Goal: Task Accomplishment & Management: Use online tool/utility

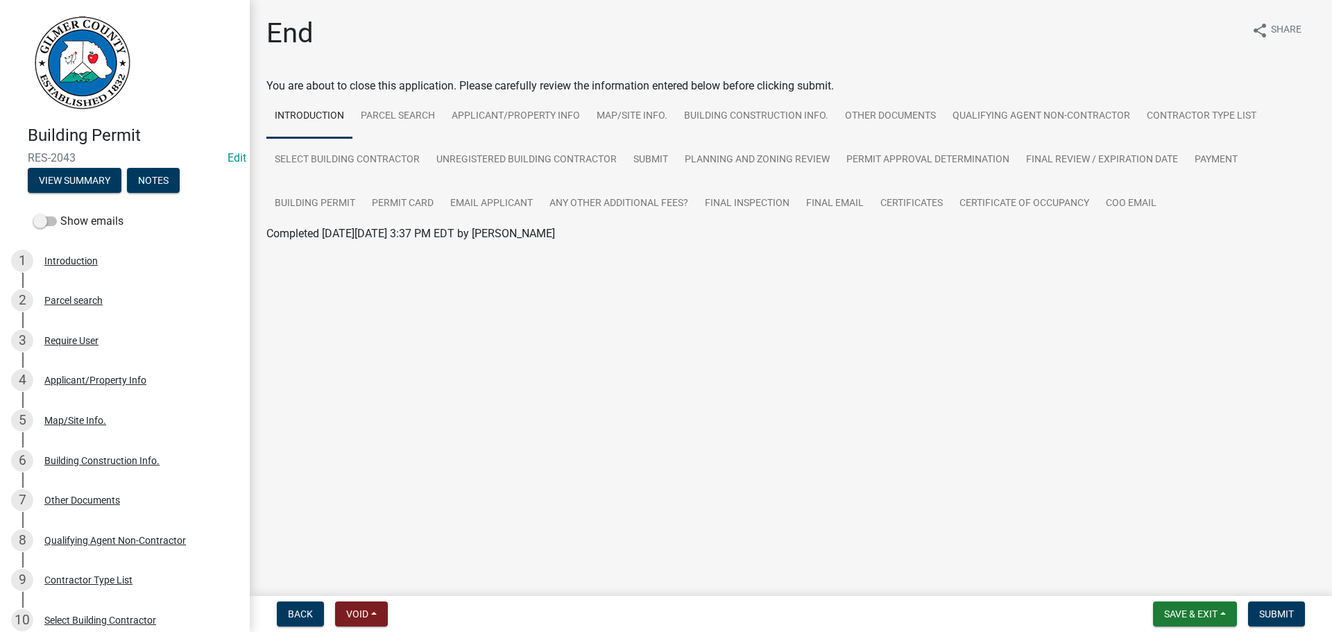
click at [772, 362] on main "End share Share You are about to close this application. Please carefully revie…" at bounding box center [791, 295] width 1082 height 590
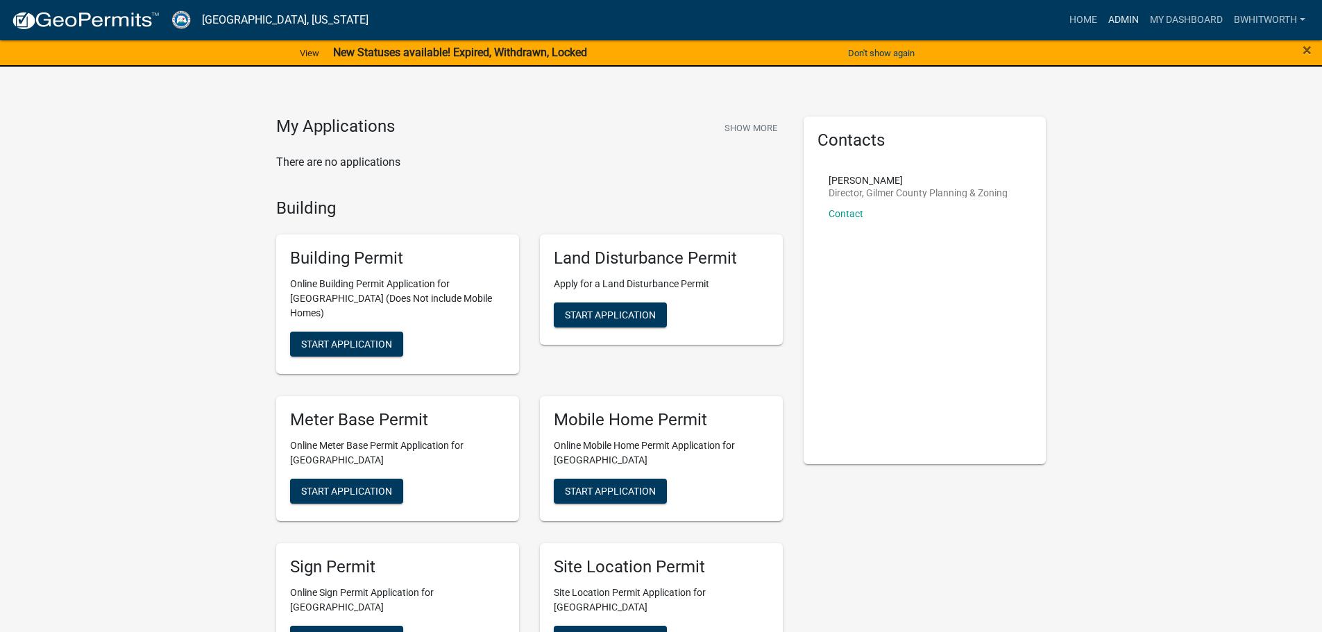
click at [1123, 15] on link "Admin" at bounding box center [1123, 20] width 42 height 26
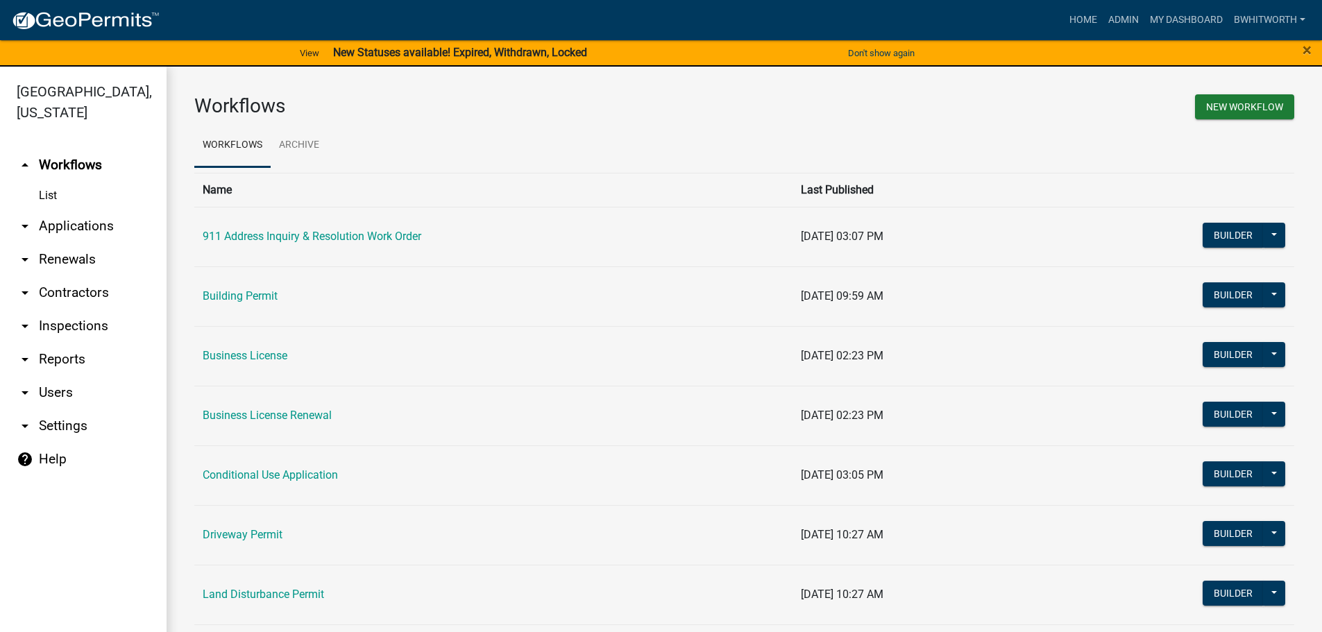
click at [76, 227] on link "arrow_drop_down Applications" at bounding box center [83, 226] width 167 height 33
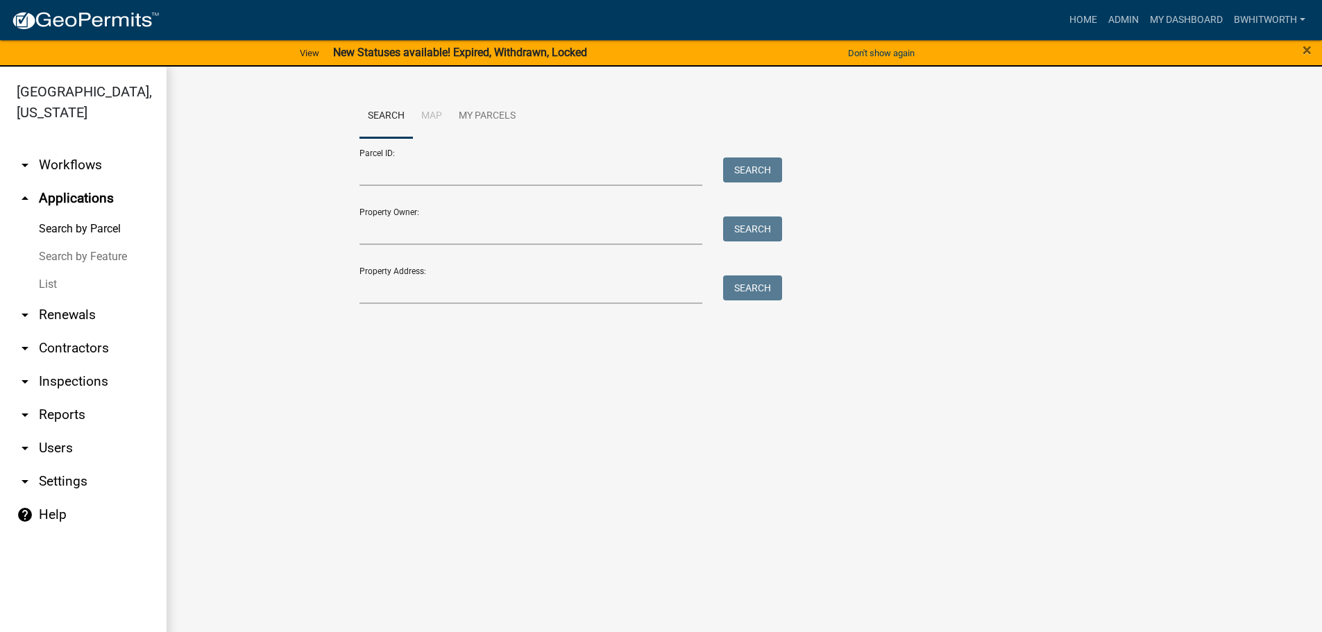
click at [46, 289] on link "List" at bounding box center [83, 285] width 167 height 28
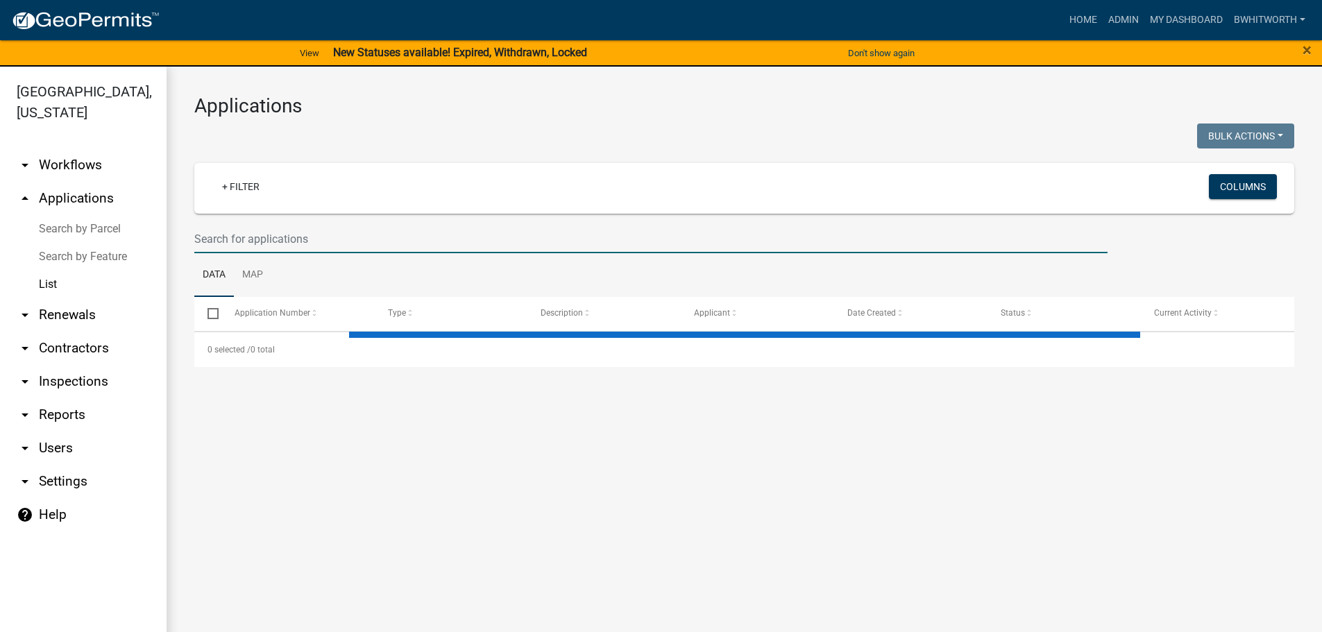
click at [256, 233] on input "text" at bounding box center [650, 239] width 913 height 28
select select "3: 100"
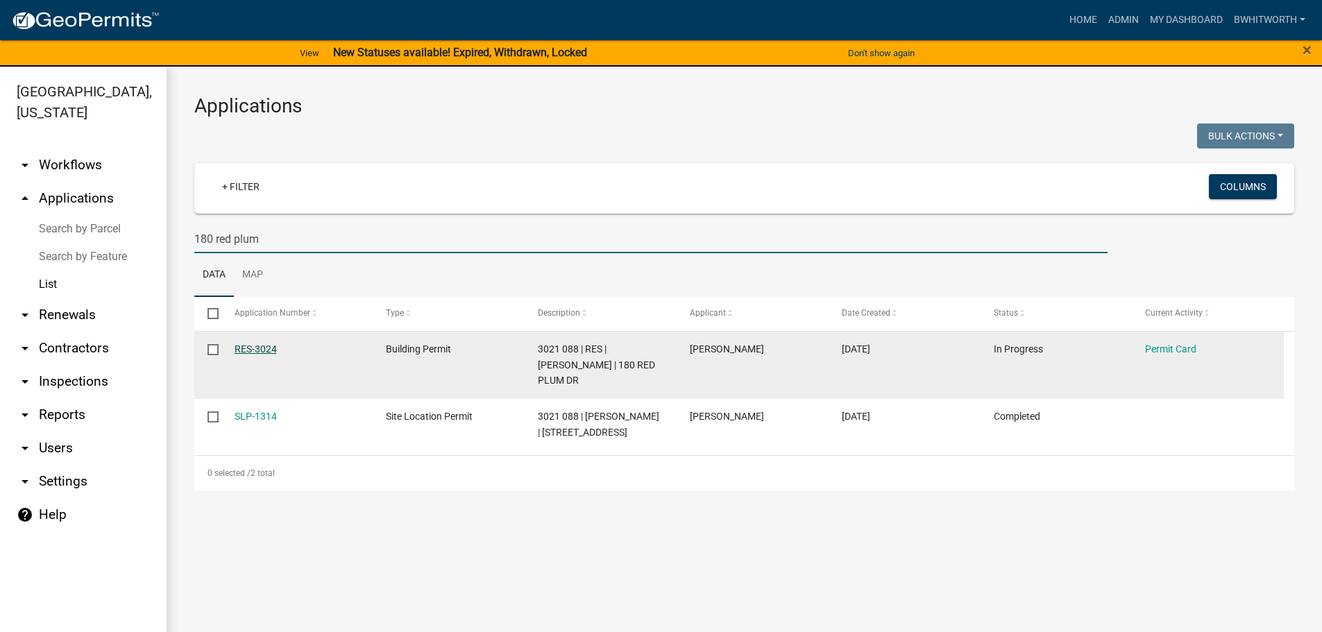
type input "180 red plum"
click at [256, 348] on link "RES-3024" at bounding box center [256, 348] width 42 height 11
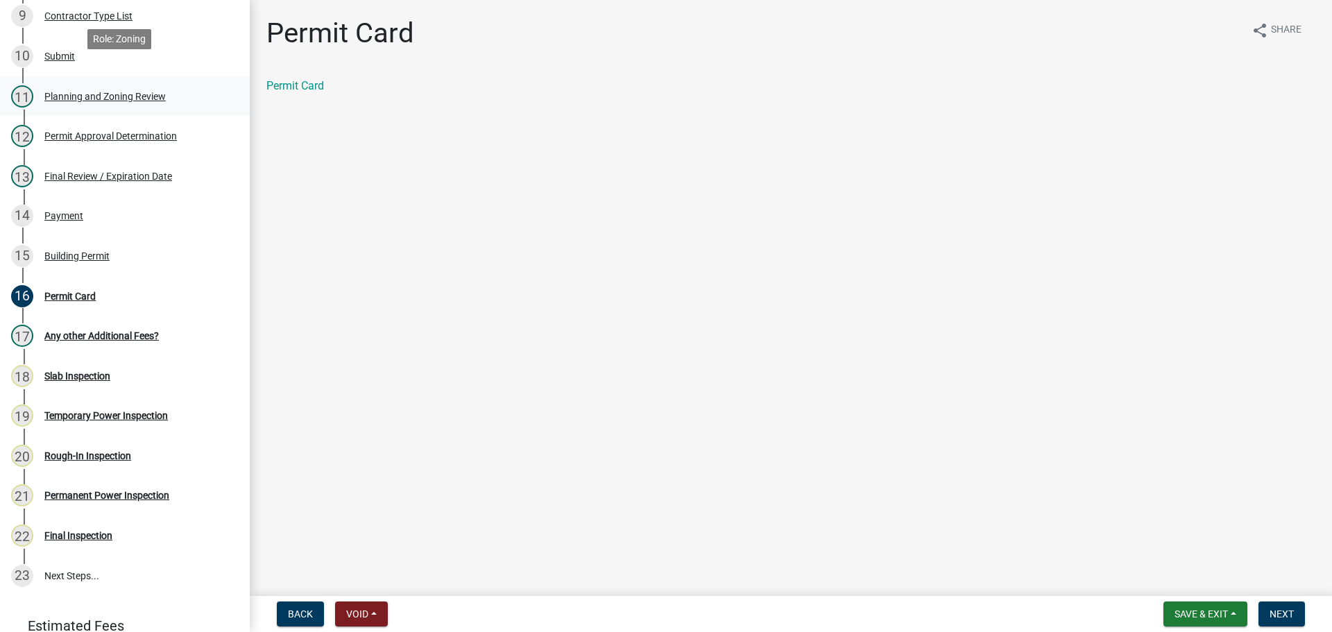
scroll to position [555, 0]
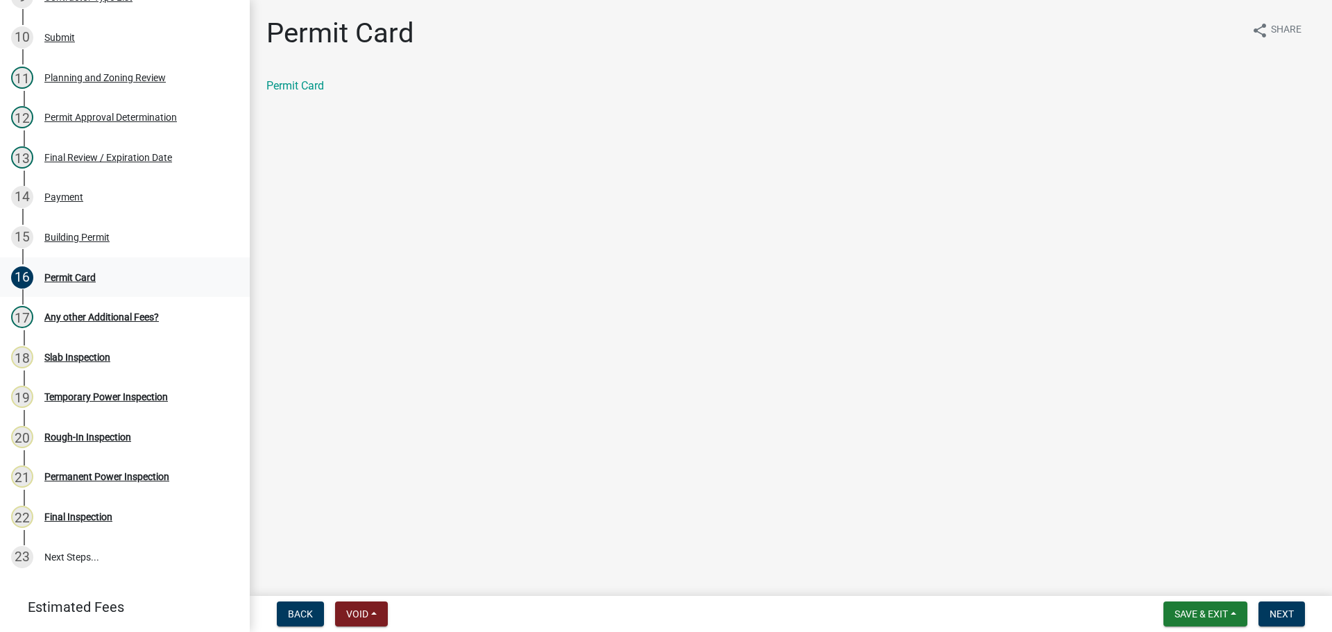
click at [52, 280] on div "Permit Card" at bounding box center [69, 278] width 51 height 10
click at [53, 273] on div "Permit Card" at bounding box center [69, 278] width 51 height 10
click at [298, 85] on link "Permit Card" at bounding box center [295, 85] width 58 height 13
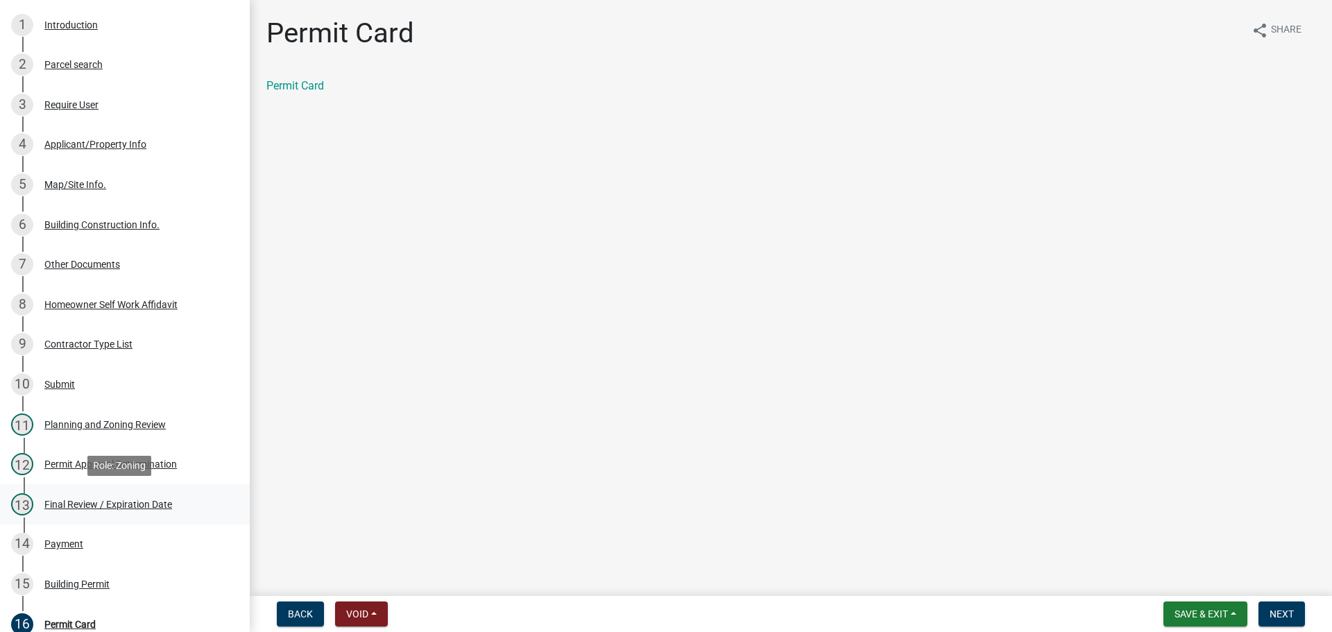
scroll to position [0, 0]
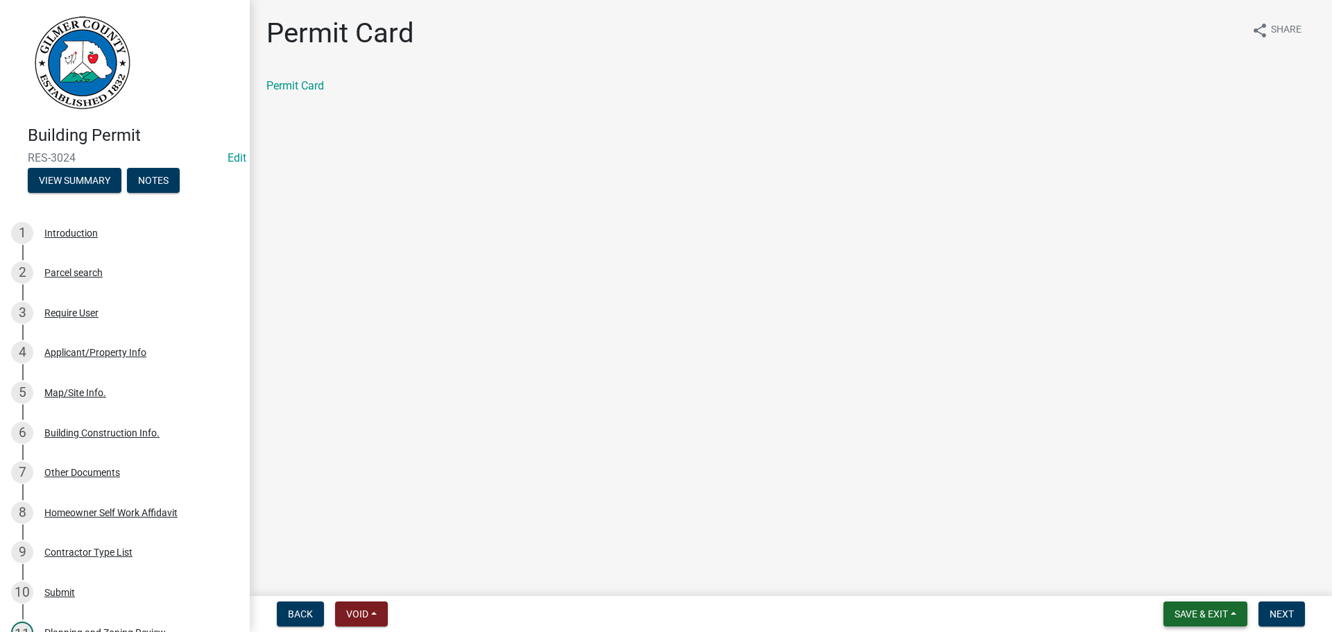
click at [1222, 611] on span "Save & Exit" at bounding box center [1201, 613] width 53 height 11
click at [1198, 583] on button "Save & Exit" at bounding box center [1191, 577] width 111 height 33
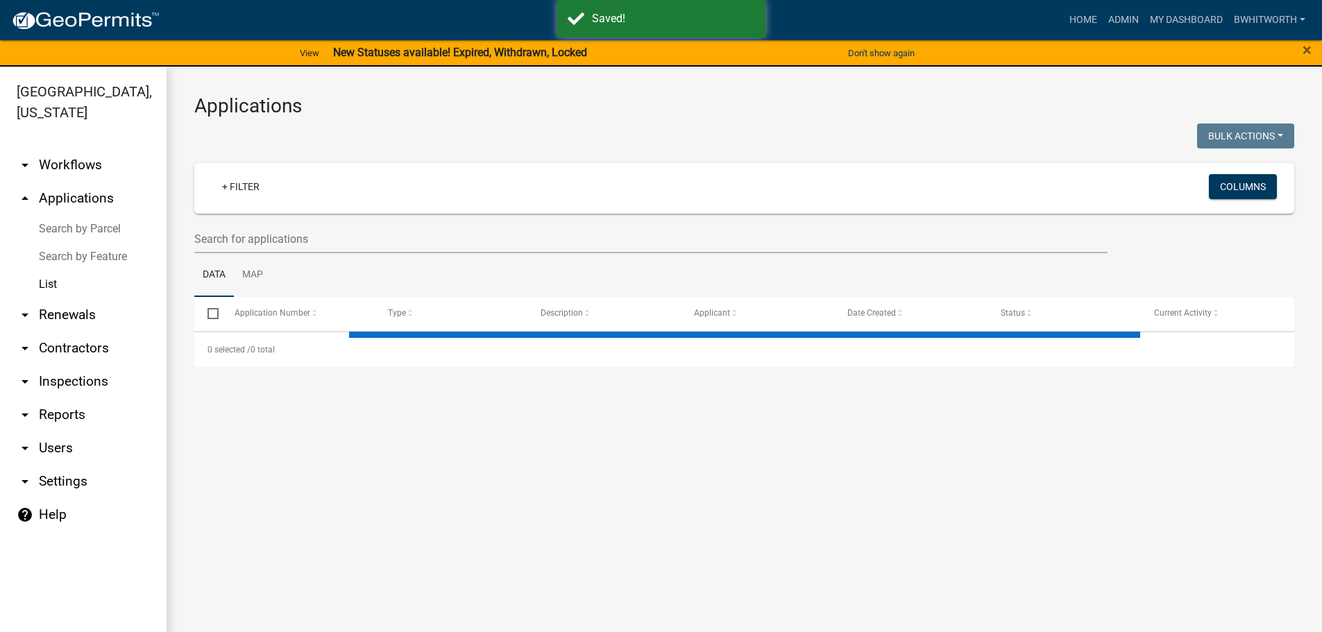
select select "3: 100"
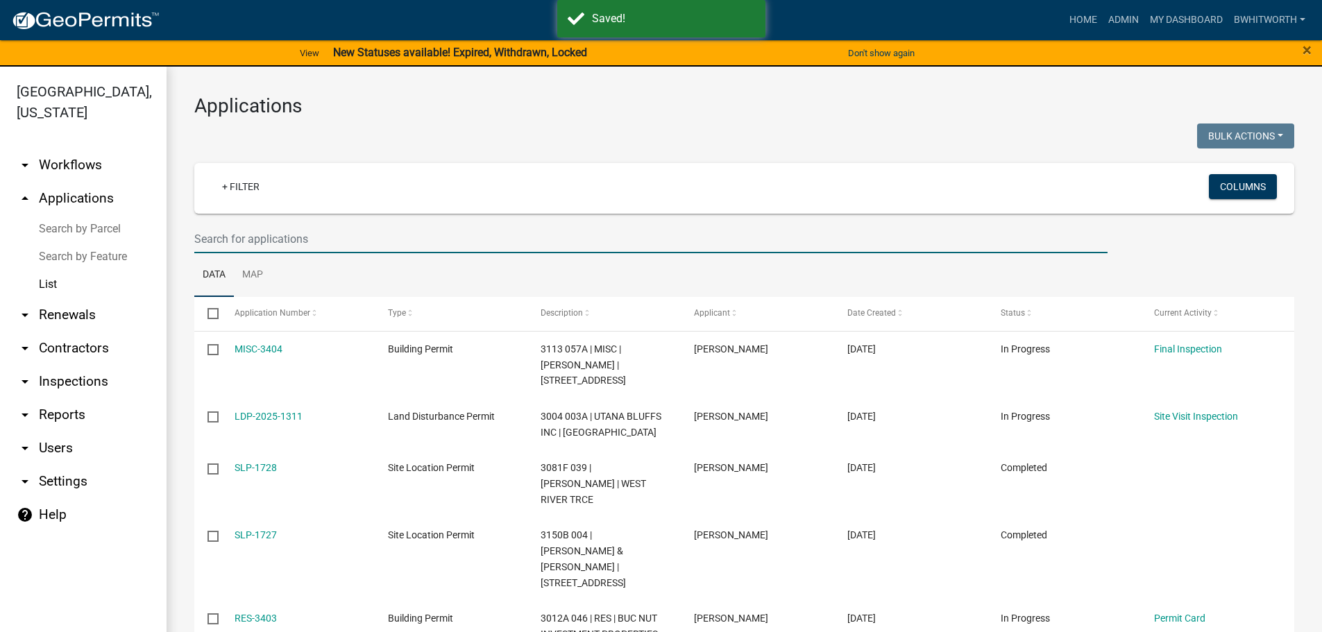
click at [327, 244] on input "text" at bounding box center [650, 239] width 913 height 28
click at [232, 238] on input "text" at bounding box center [650, 239] width 913 height 28
type input "2872"
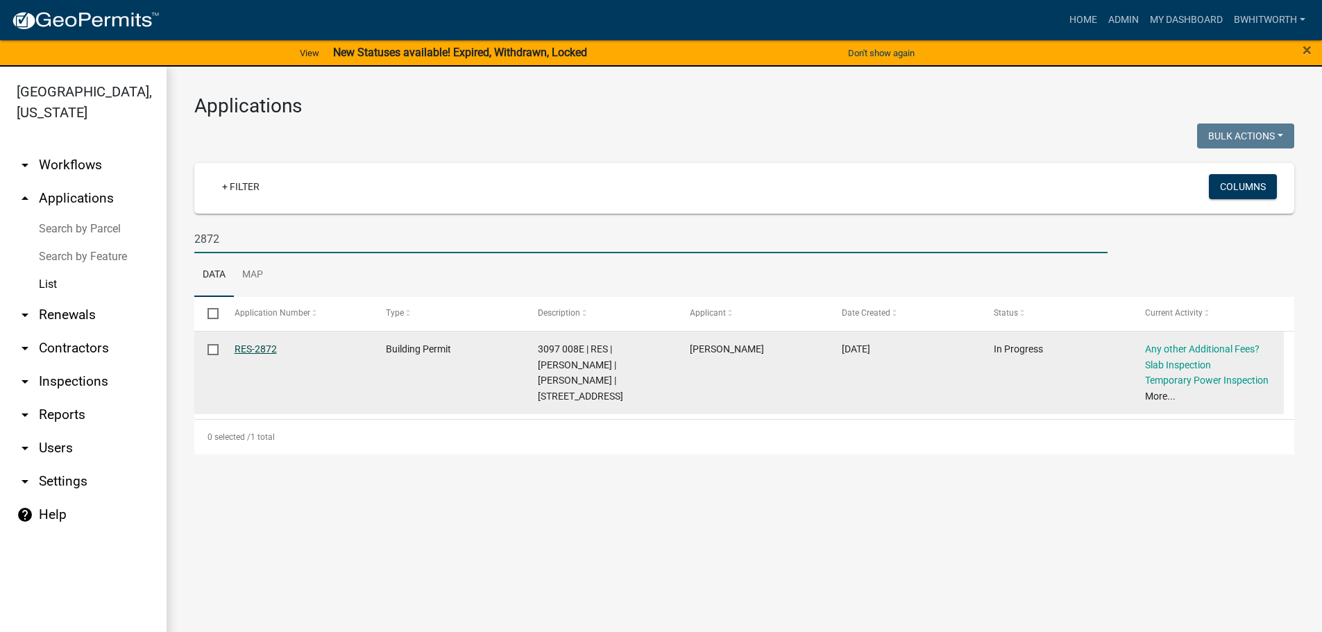
click at [260, 348] on link "RES-2872" at bounding box center [256, 348] width 42 height 11
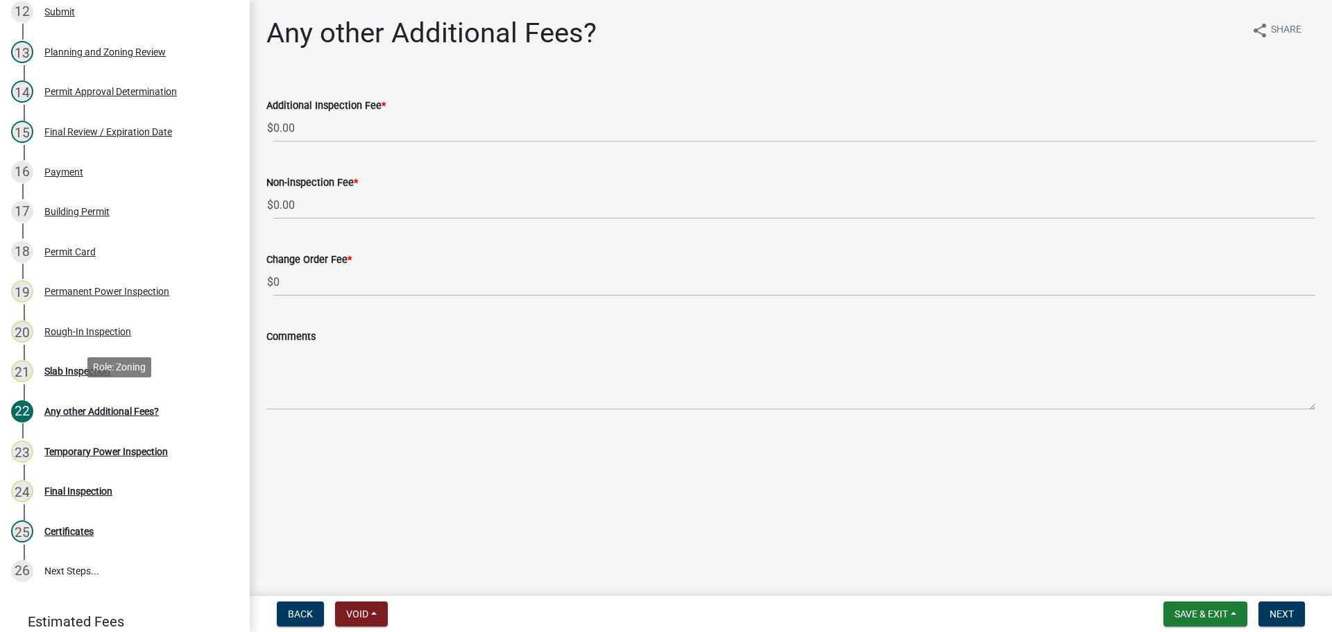
scroll to position [694, 0]
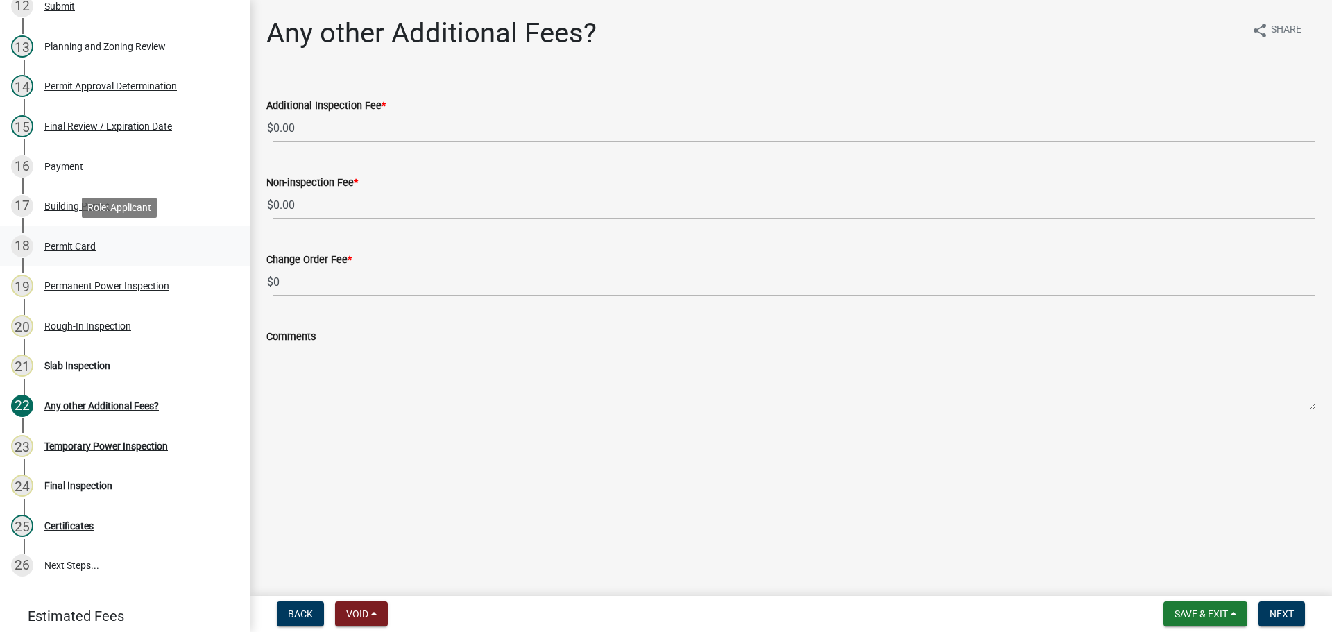
click at [56, 245] on div "Permit Card" at bounding box center [69, 246] width 51 height 10
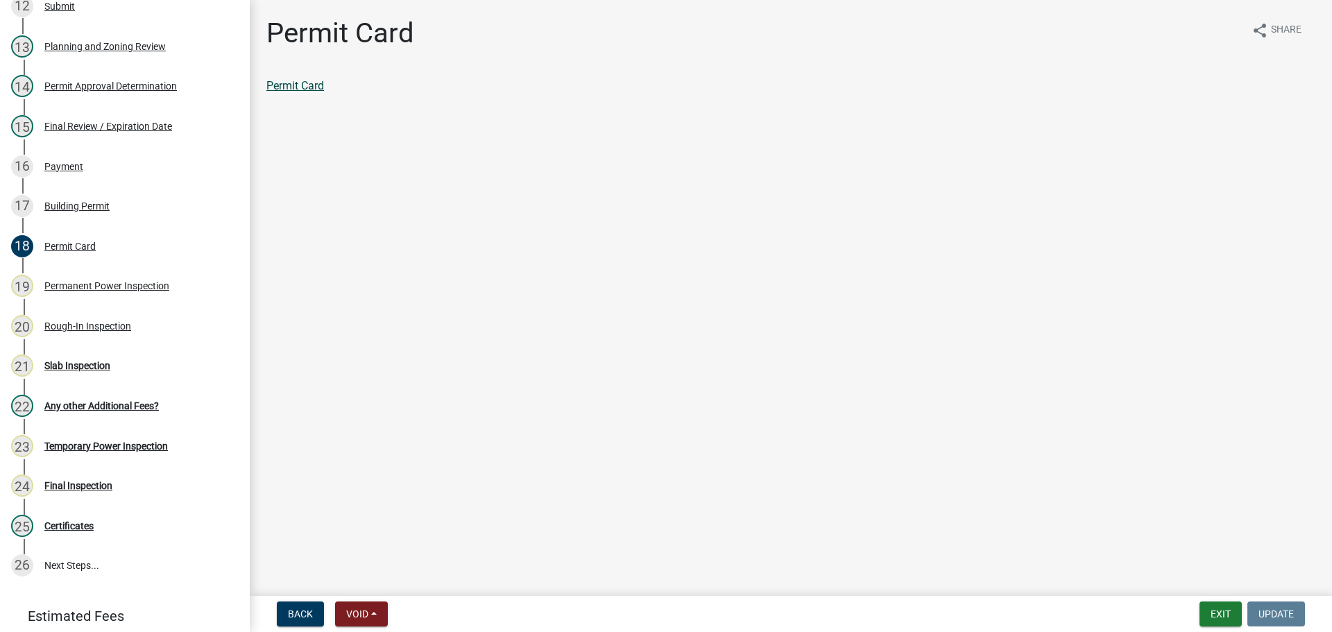
click at [306, 92] on link "Permit Card" at bounding box center [295, 85] width 58 height 13
click at [1219, 613] on button "Exit" at bounding box center [1221, 614] width 42 height 25
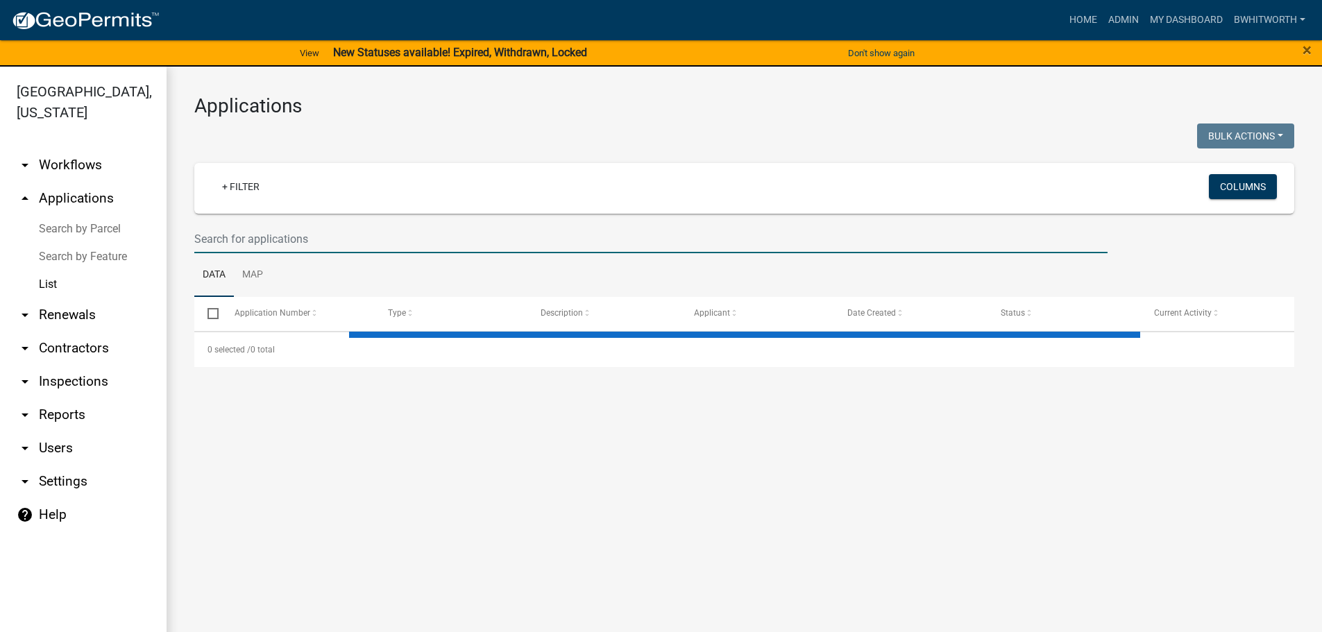
click at [286, 235] on input "text" at bounding box center [650, 239] width 913 height 28
select select "3: 100"
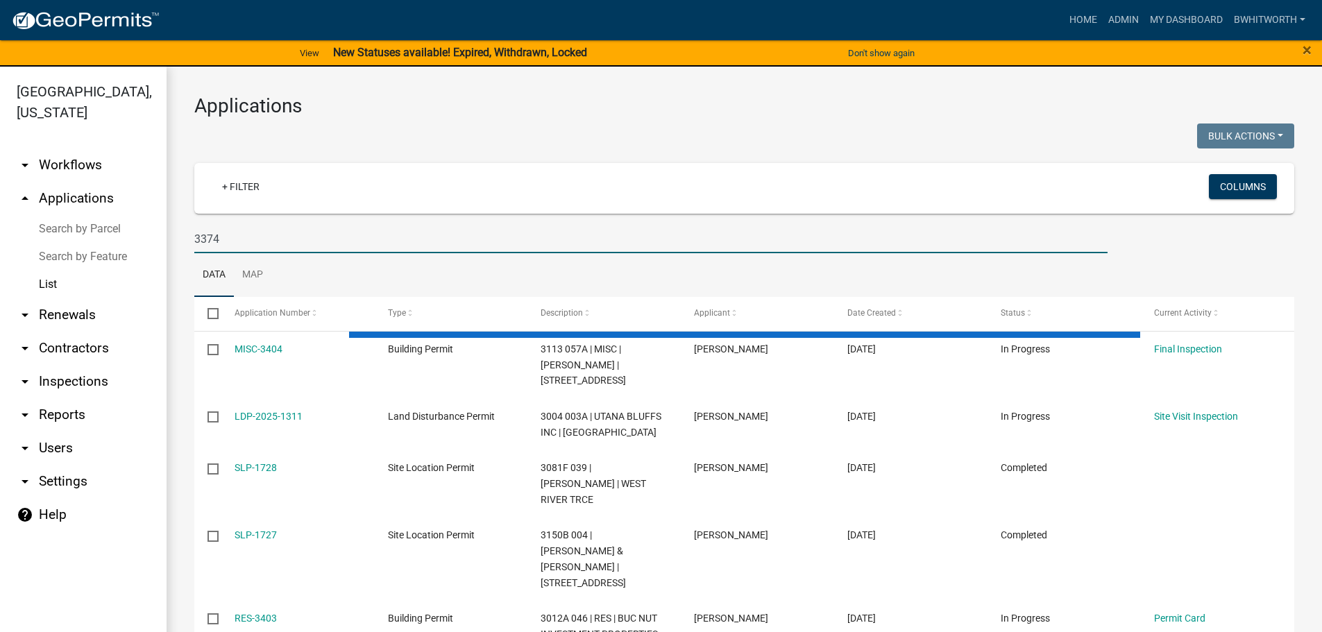
type input "3374"
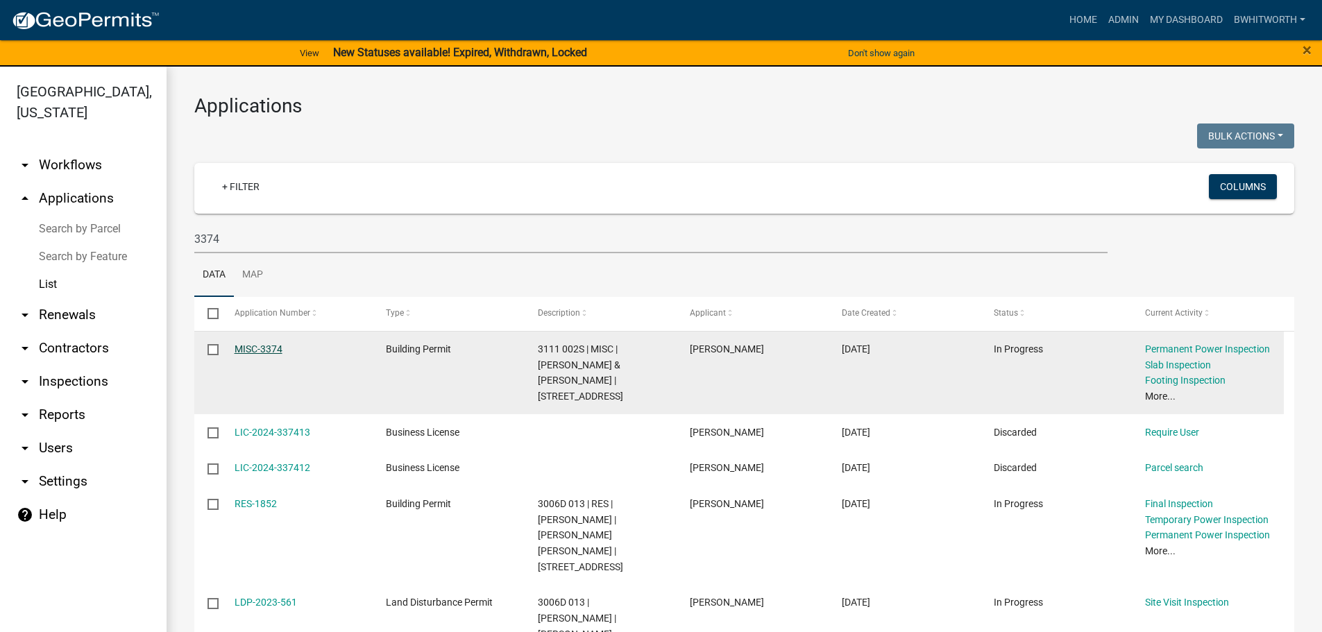
click at [248, 348] on link "MISC-3374" at bounding box center [259, 348] width 48 height 11
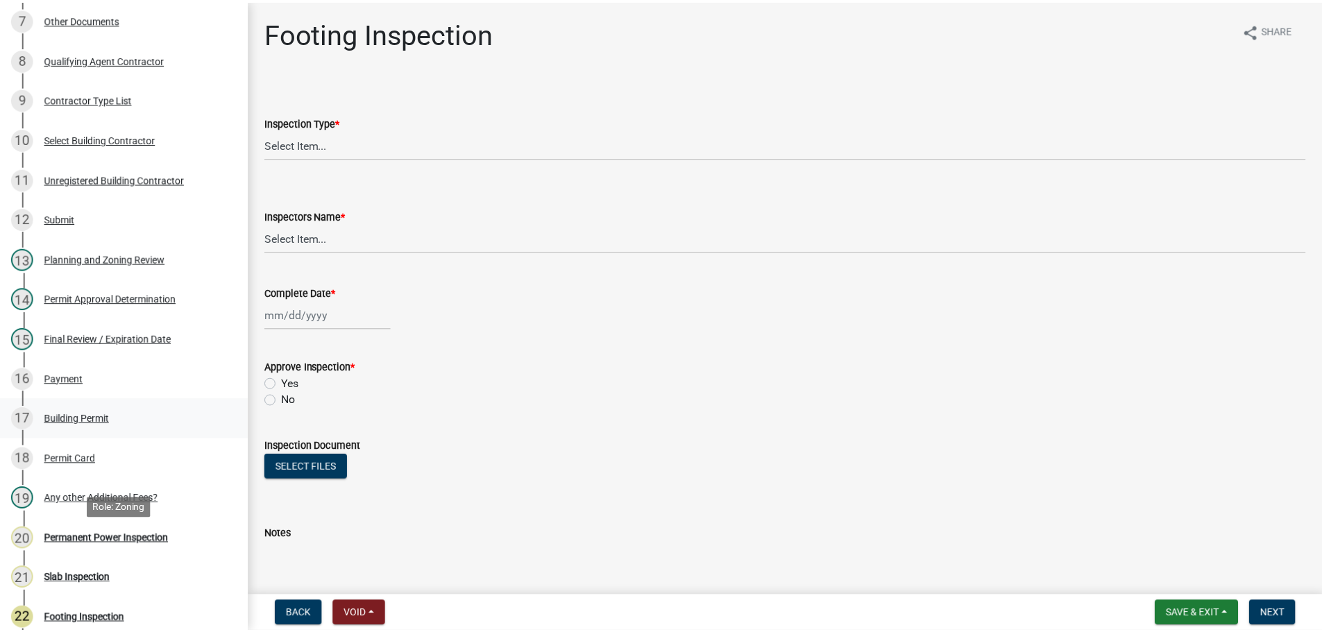
scroll to position [486, 0]
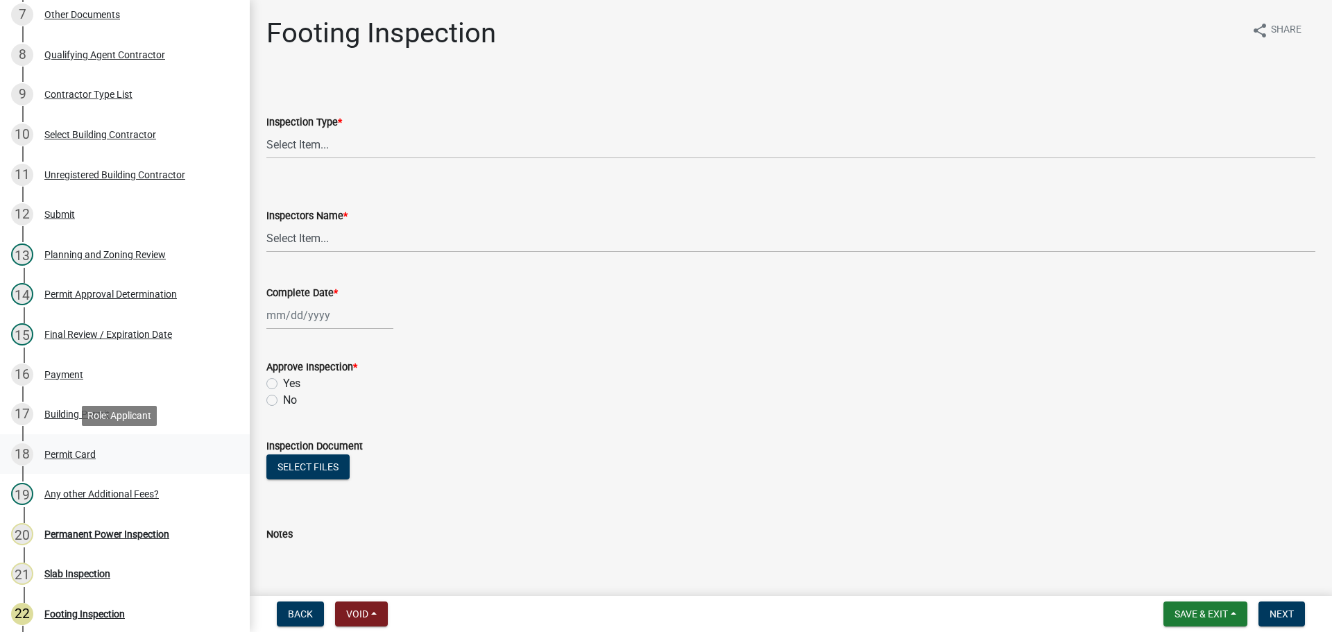
click at [56, 454] on div "Permit Card" at bounding box center [69, 455] width 51 height 10
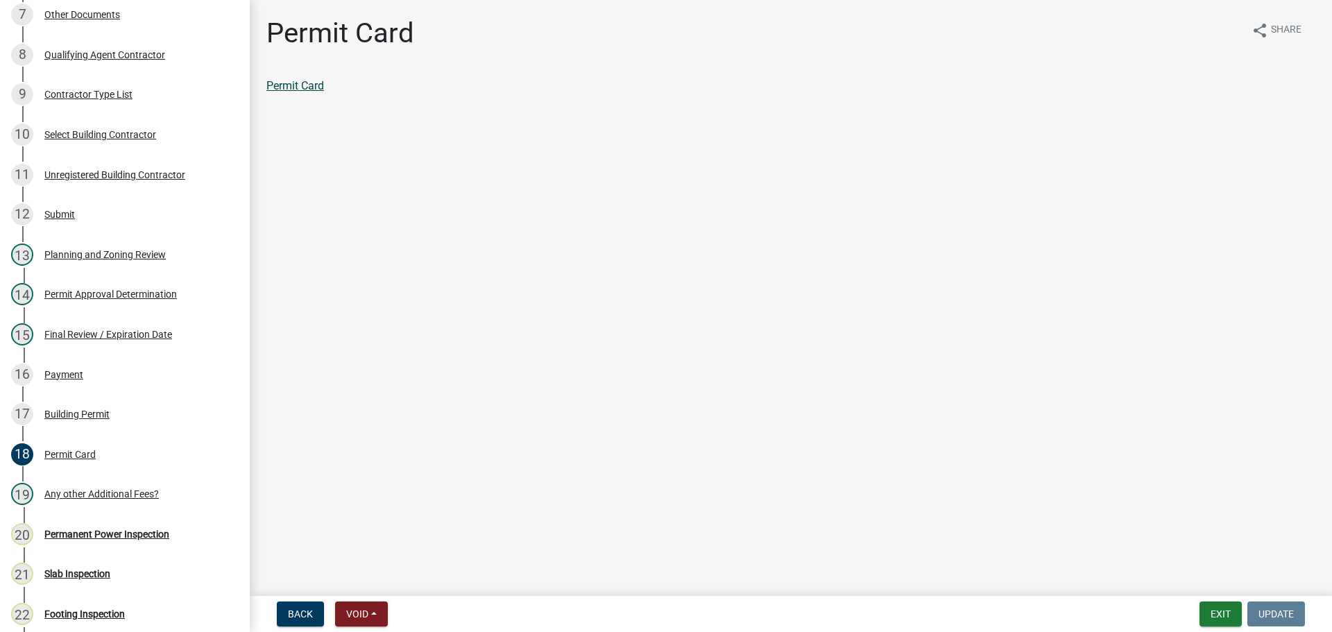
click at [307, 83] on link "Permit Card" at bounding box center [295, 85] width 58 height 13
click at [1225, 611] on button "Exit" at bounding box center [1221, 614] width 42 height 25
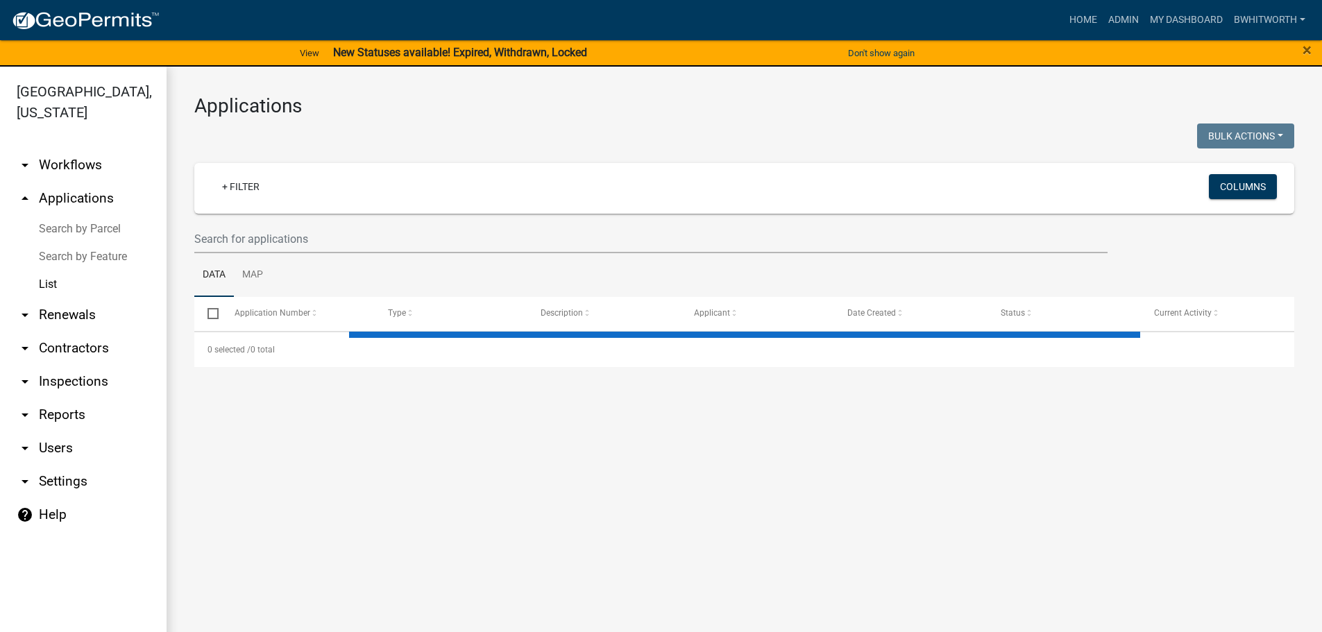
select select "3: 100"
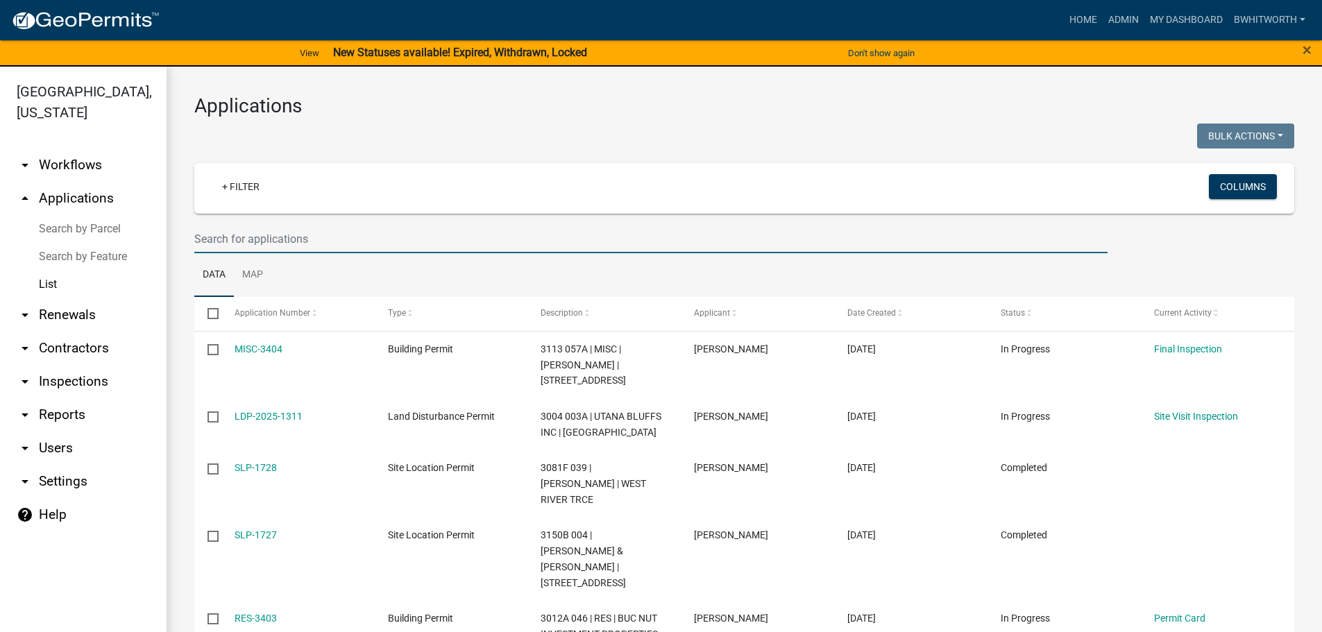
click at [298, 247] on input "text" at bounding box center [650, 239] width 913 height 28
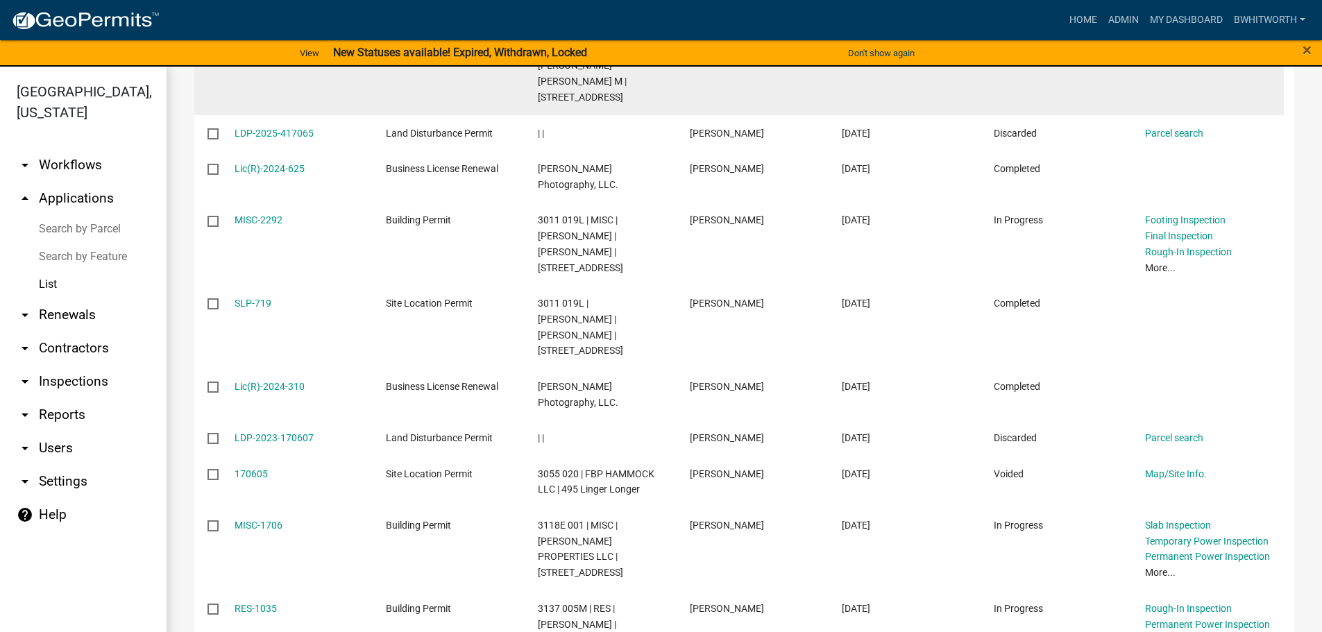
scroll to position [347, 0]
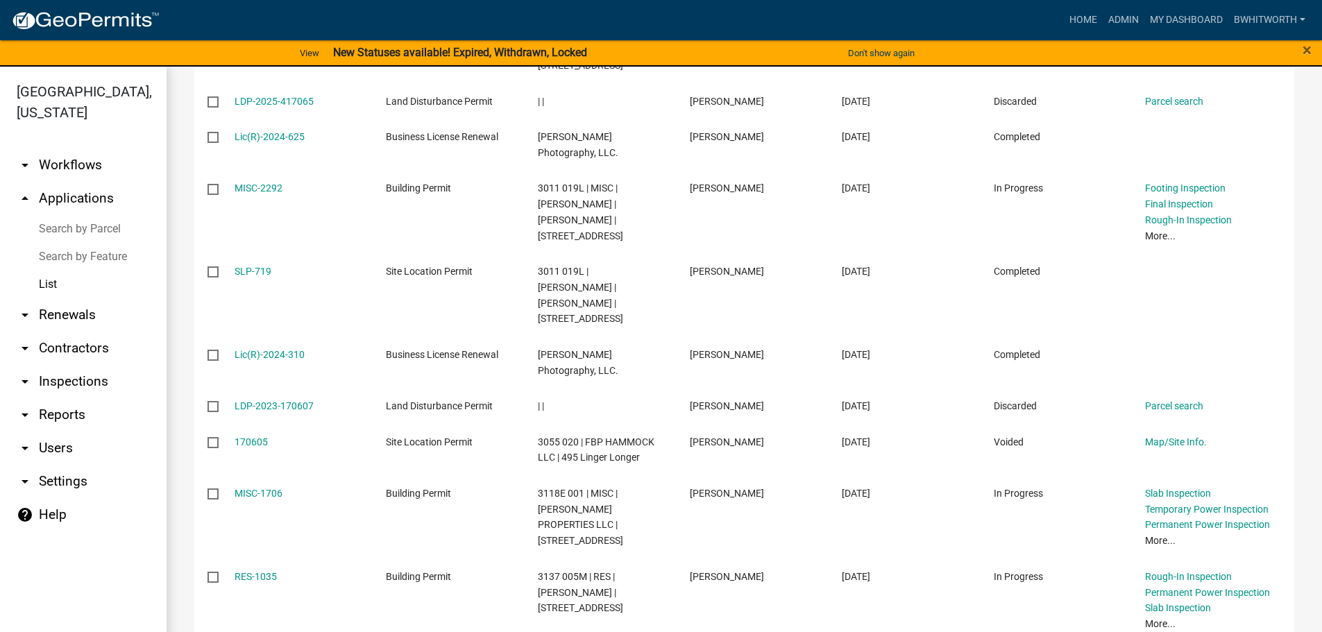
type input "1706"
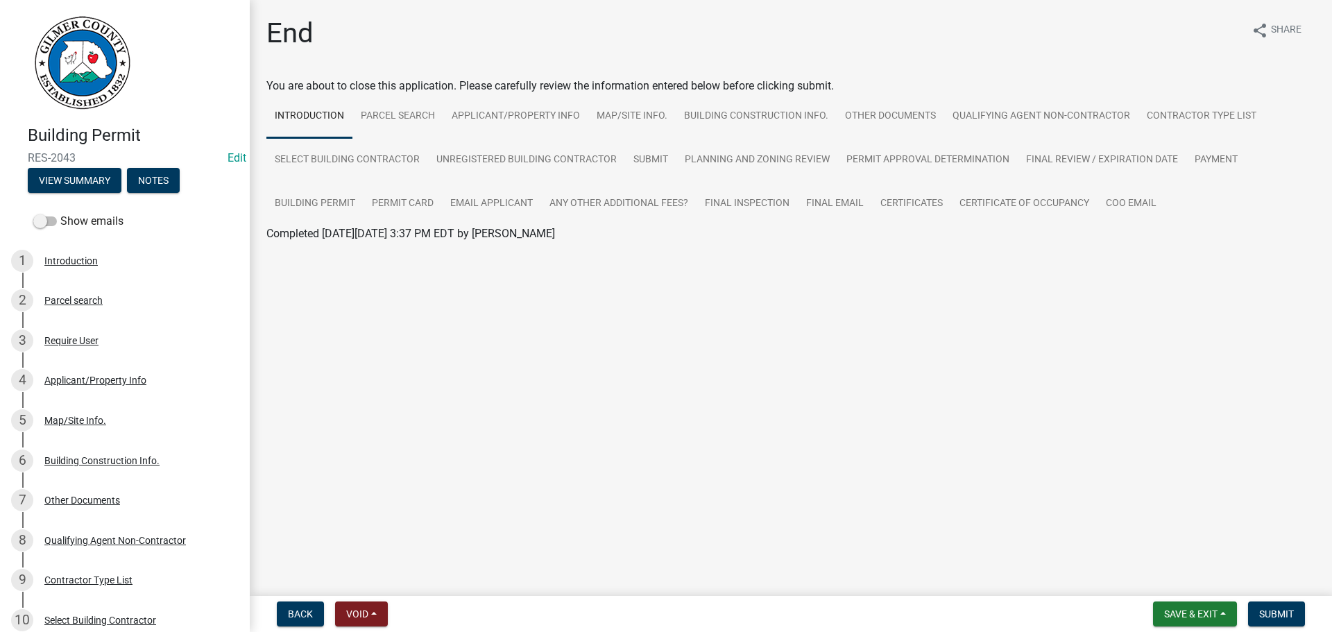
drag, startPoint x: 0, startPoint y: 0, endPoint x: 846, endPoint y: 466, distance: 966.0
click at [846, 466] on main "End share Share You are about to close this application. Please carefully revie…" at bounding box center [791, 295] width 1082 height 590
click at [76, 378] on div "Applicant/Property Info" at bounding box center [95, 380] width 102 height 10
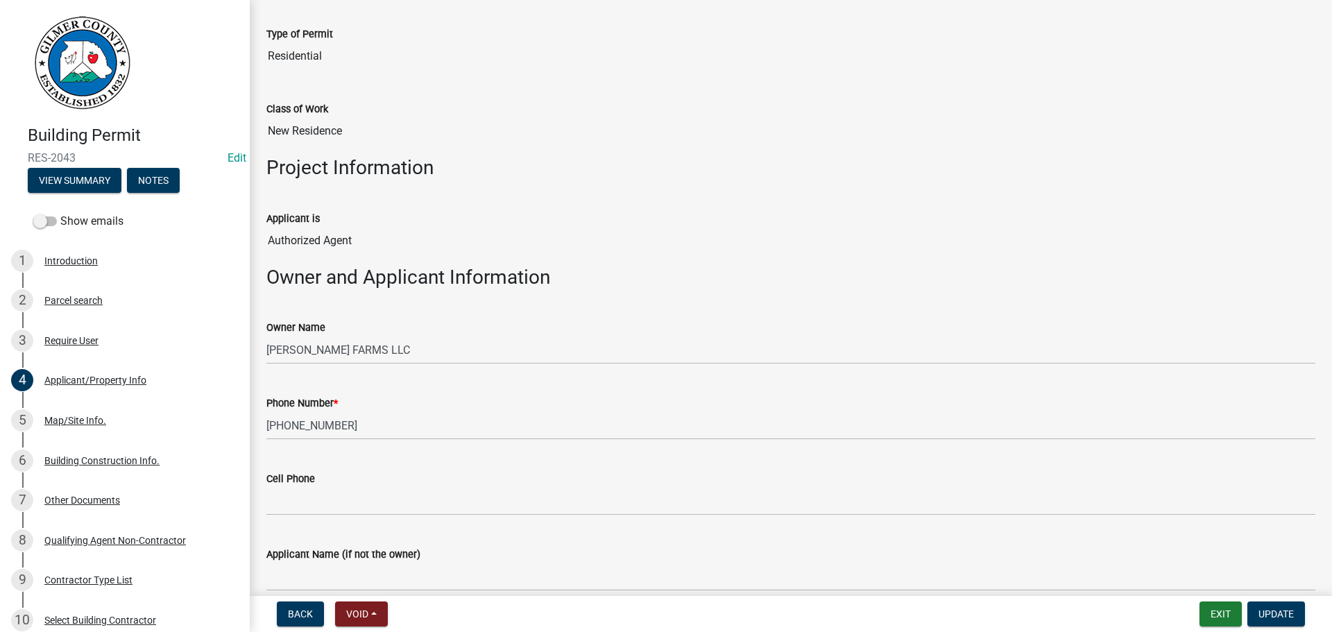
scroll to position [208, 0]
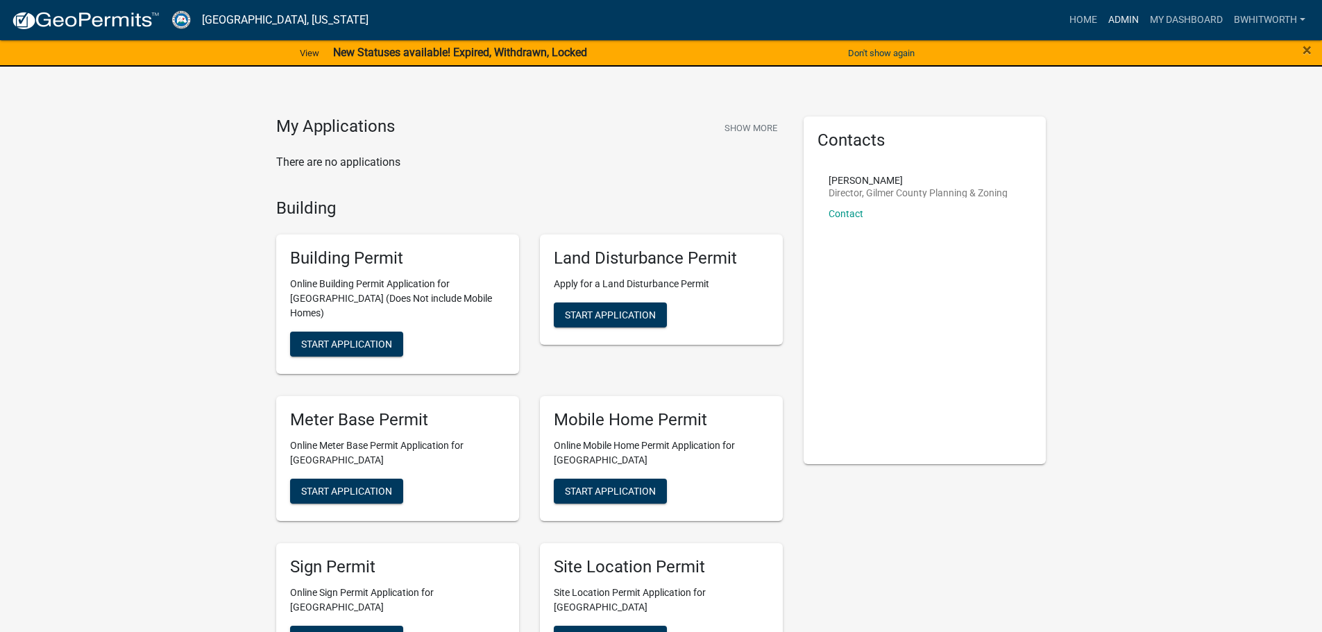
click at [1121, 18] on link "Admin" at bounding box center [1123, 20] width 42 height 26
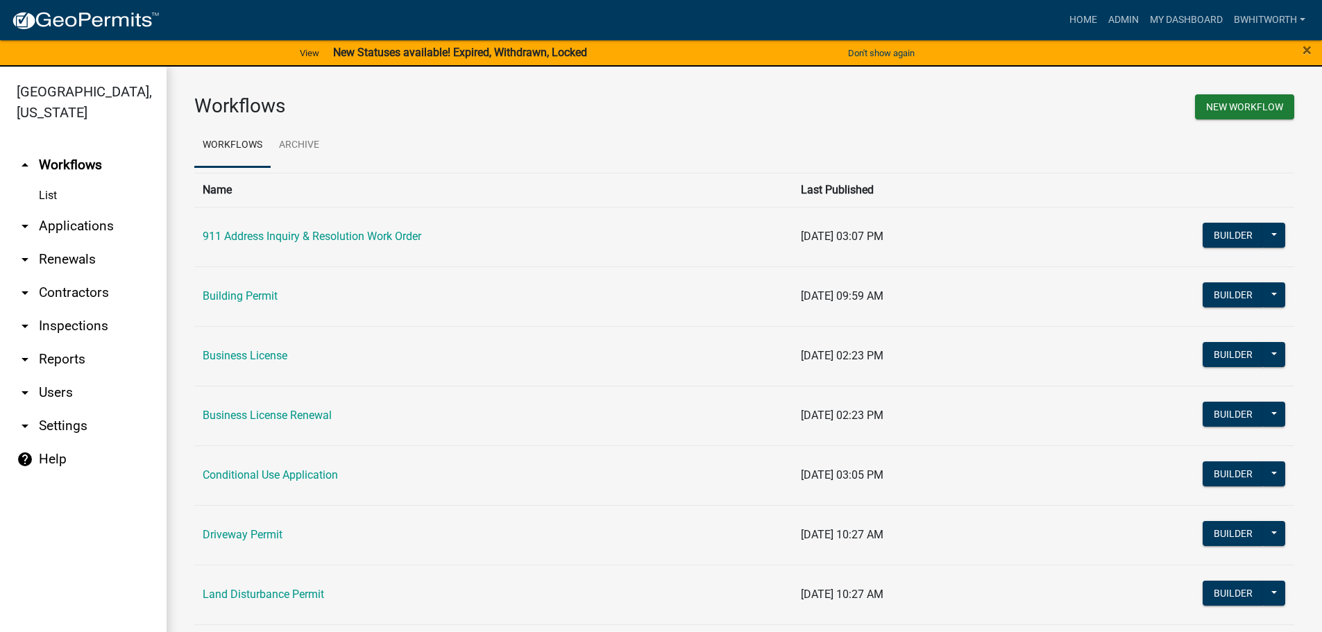
click at [47, 227] on link "arrow_drop_down Applications" at bounding box center [83, 226] width 167 height 33
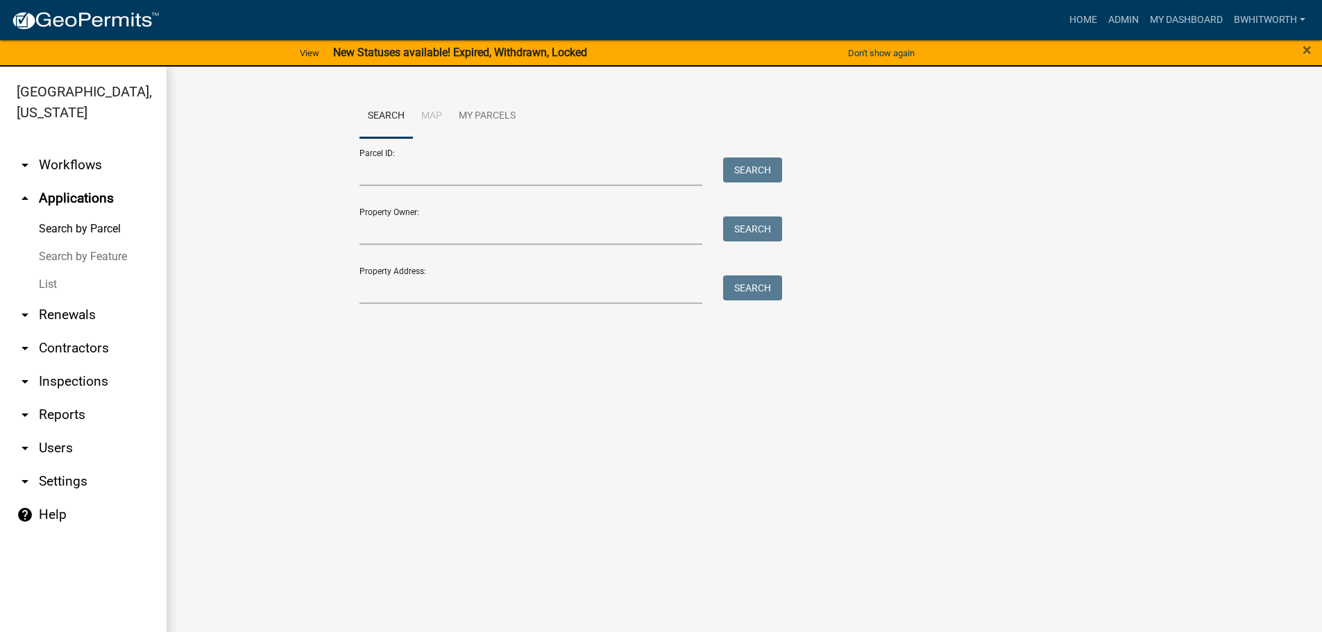
click at [35, 287] on link "List" at bounding box center [83, 285] width 167 height 28
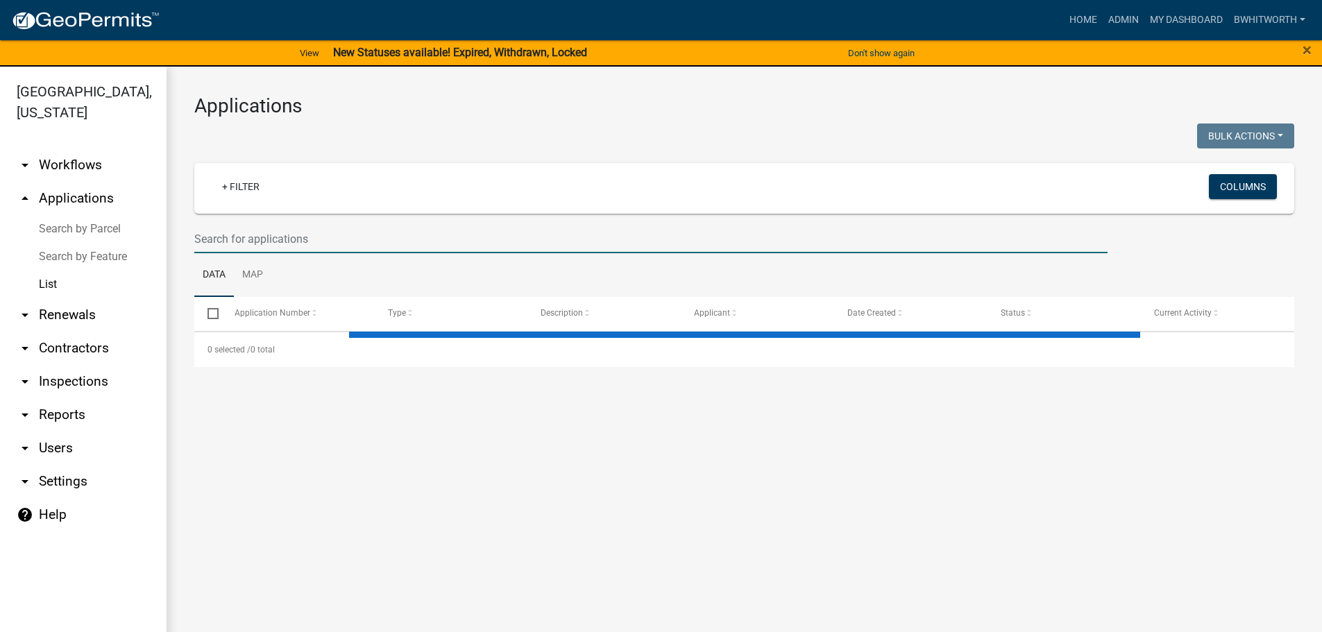
click at [291, 235] on input "text" at bounding box center [650, 239] width 913 height 28
select select "3: 100"
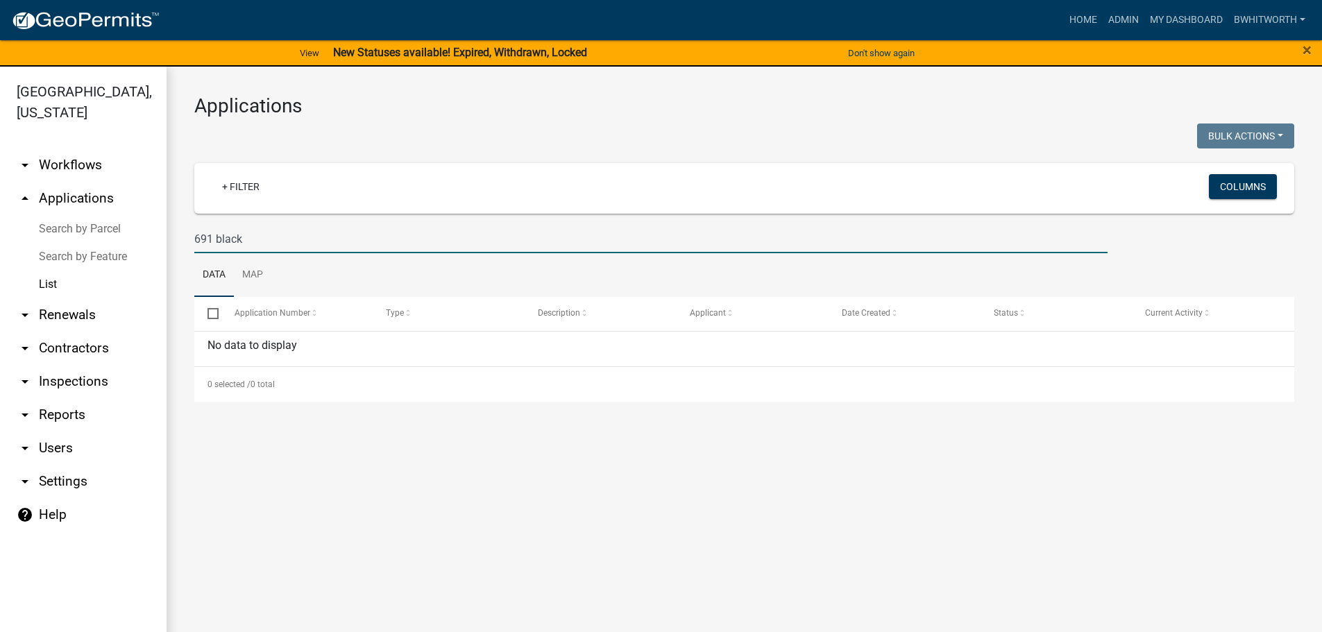
click at [52, 283] on link "List" at bounding box center [83, 285] width 167 height 28
click at [272, 244] on input "691 black" at bounding box center [650, 239] width 913 height 28
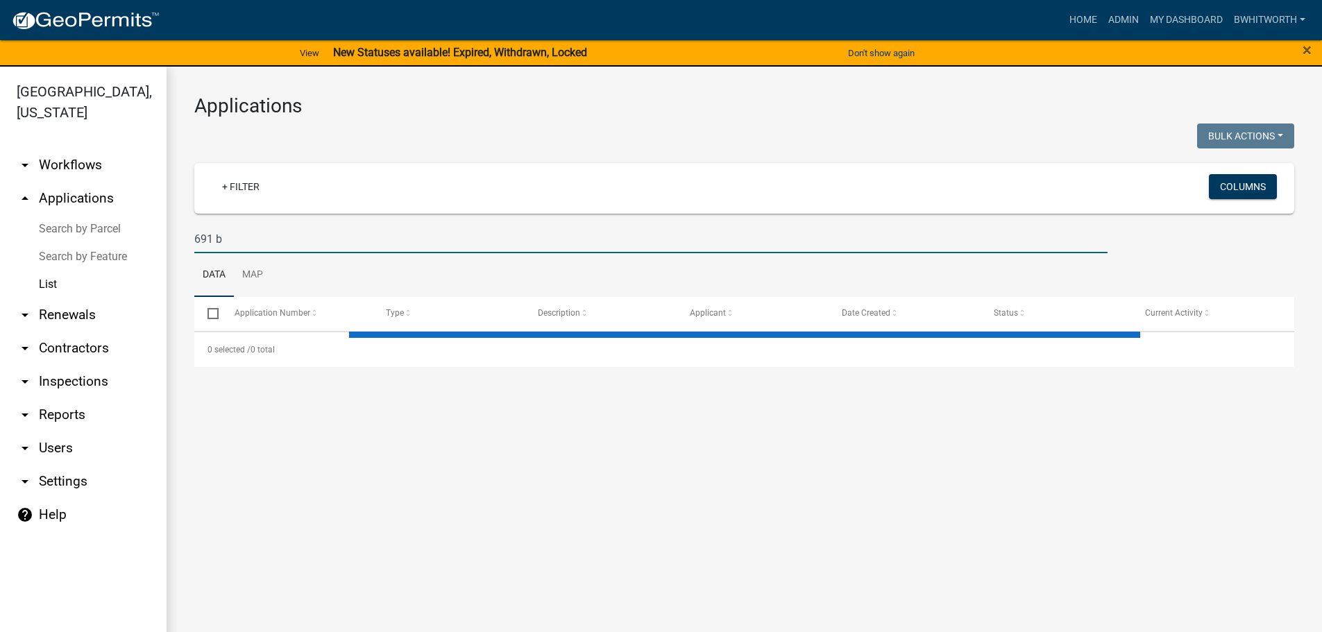
type input "691"
select select "3: 100"
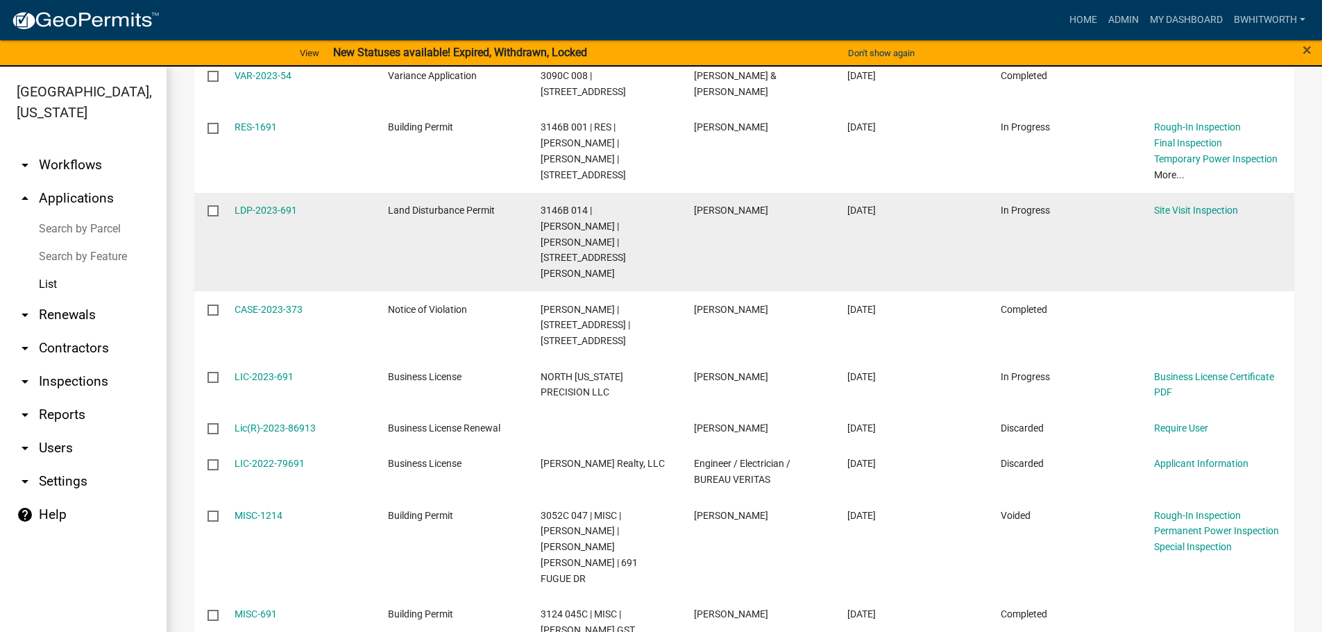
scroll to position [613, 0]
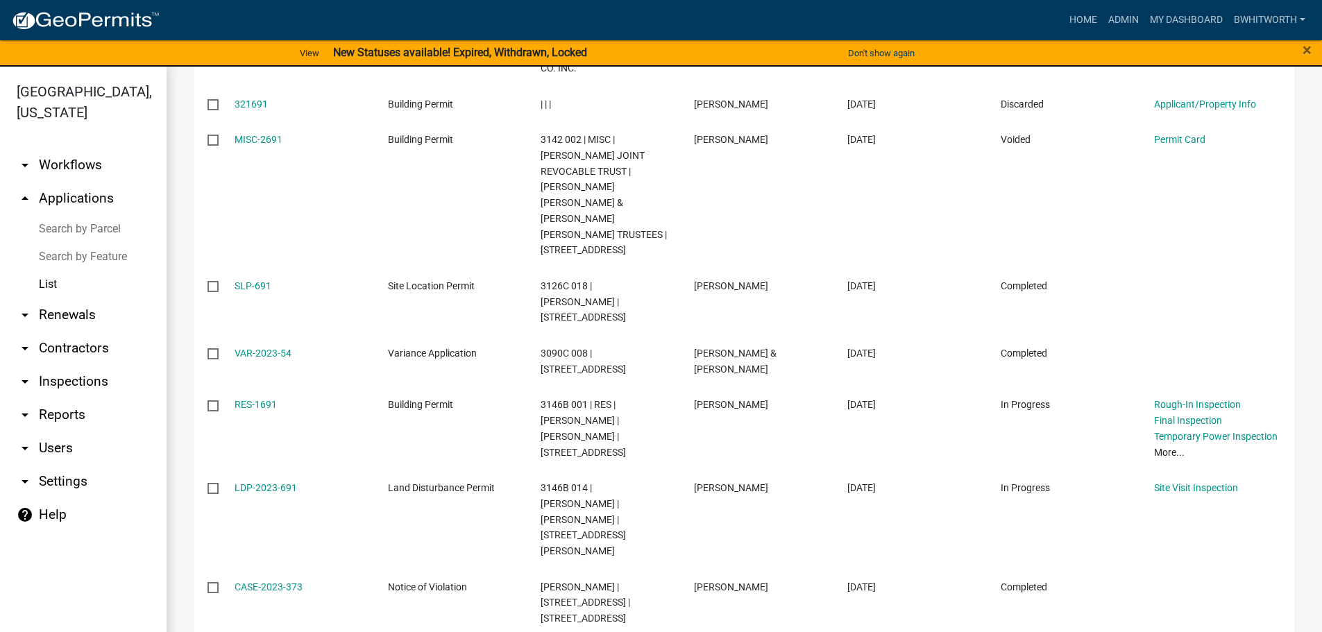
type input "691"
click at [1125, 23] on link "Admin" at bounding box center [1123, 20] width 42 height 26
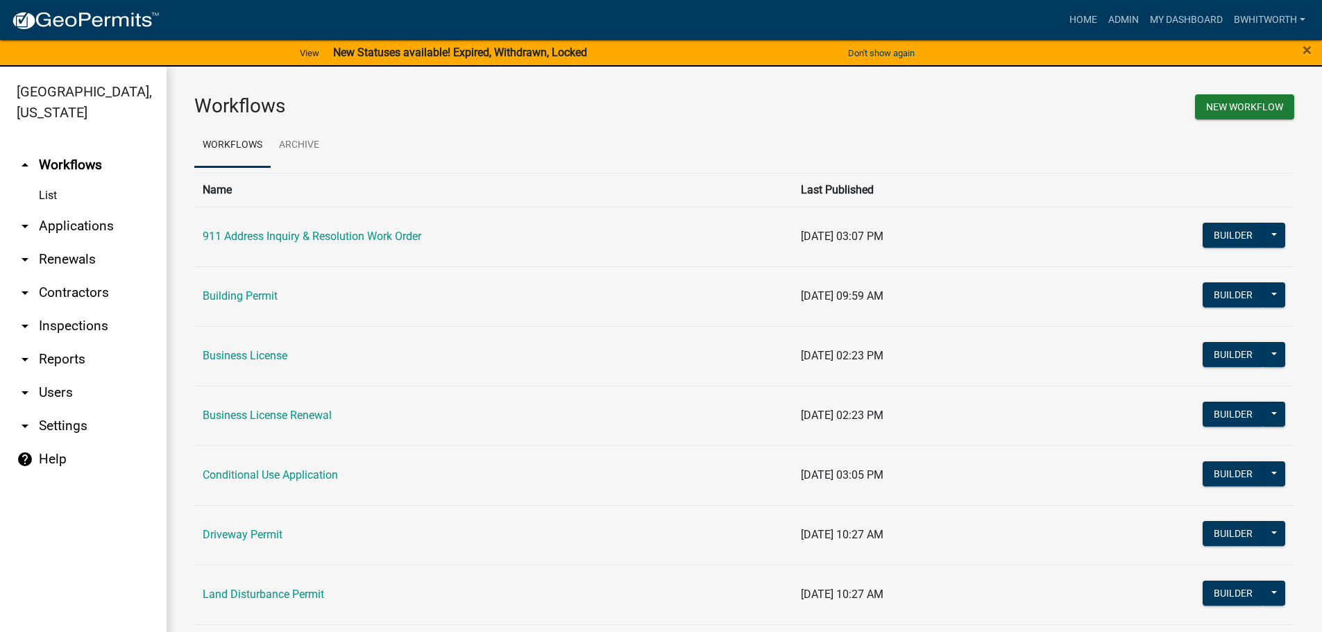
click at [53, 224] on link "arrow_drop_down Applications" at bounding box center [83, 226] width 167 height 33
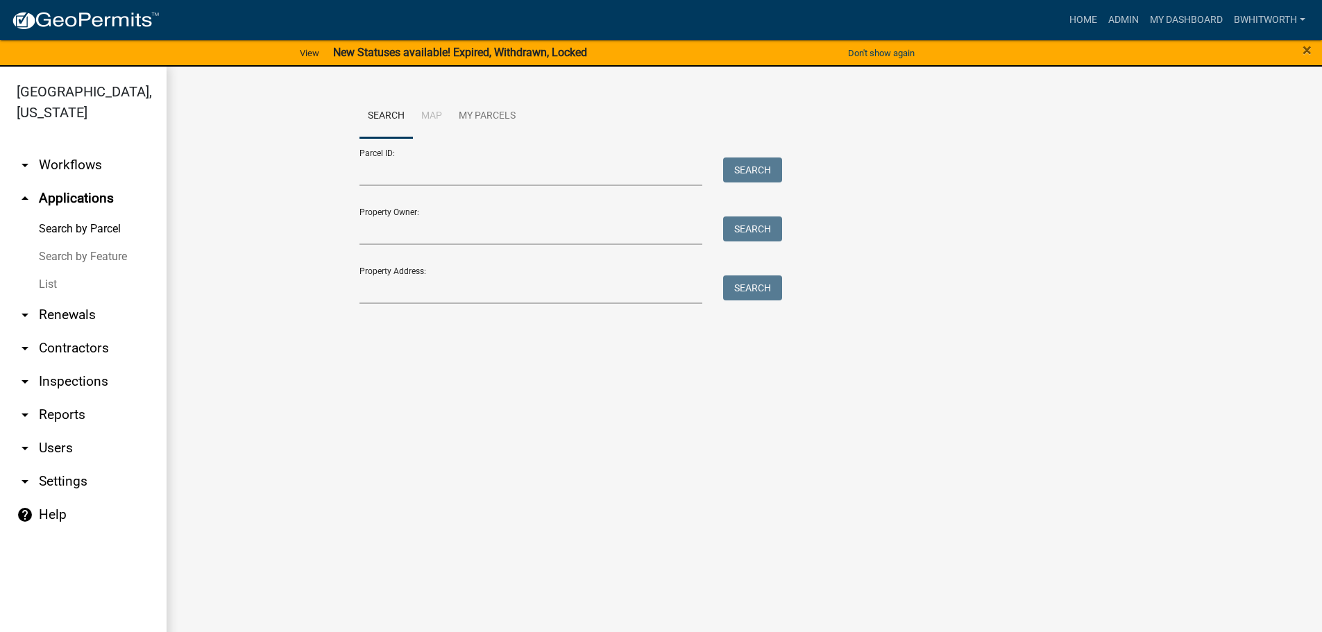
click at [48, 282] on link "List" at bounding box center [83, 285] width 167 height 28
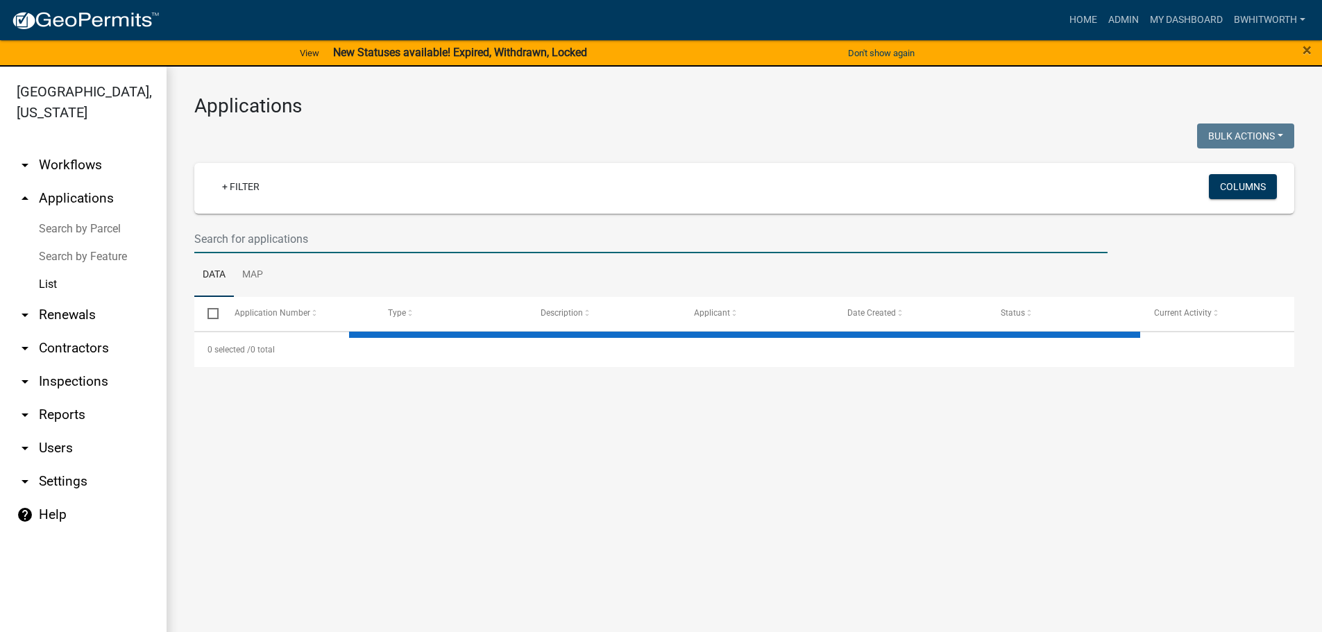
click at [200, 232] on input "text" at bounding box center [650, 239] width 913 height 28
select select "3: 100"
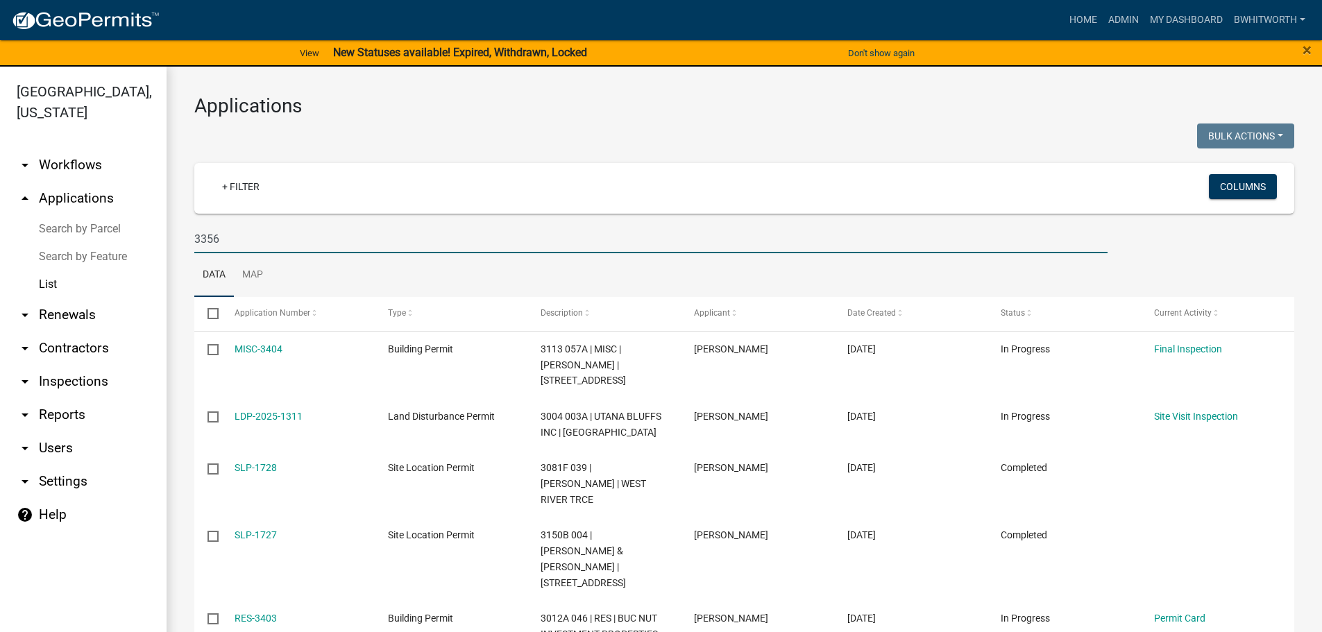
type input "3356"
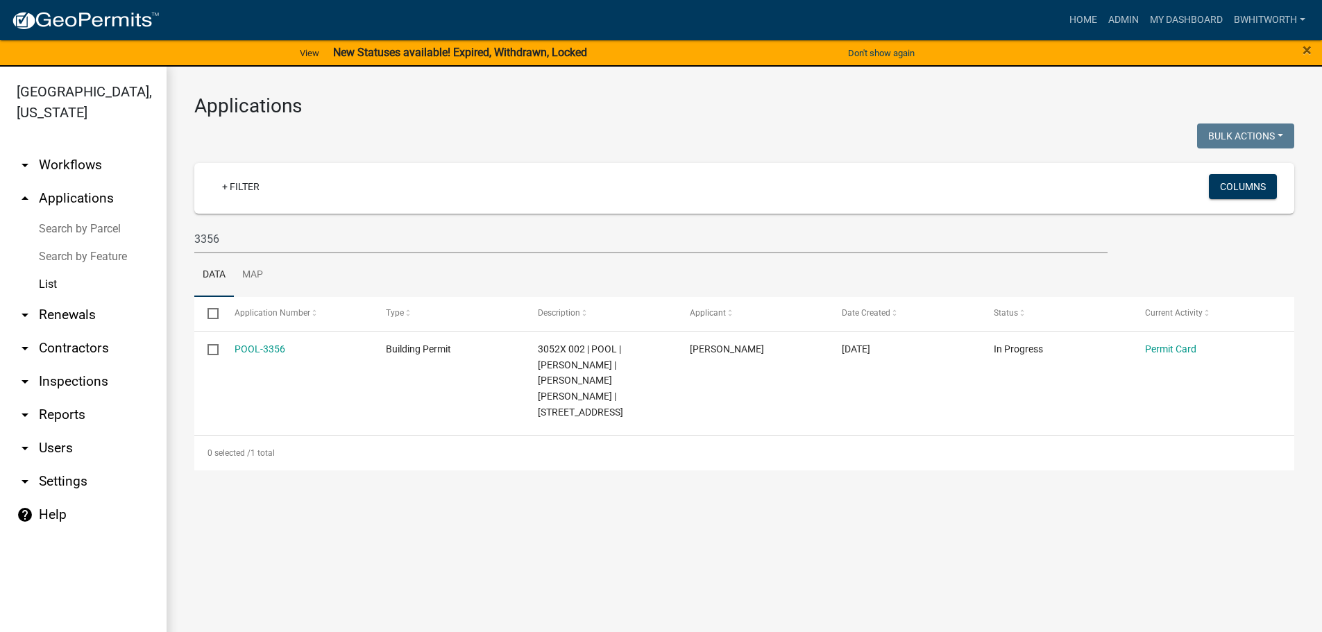
click at [476, 58] on strong "New Statuses available! Expired, Withdrawn, Locked" at bounding box center [460, 52] width 254 height 13
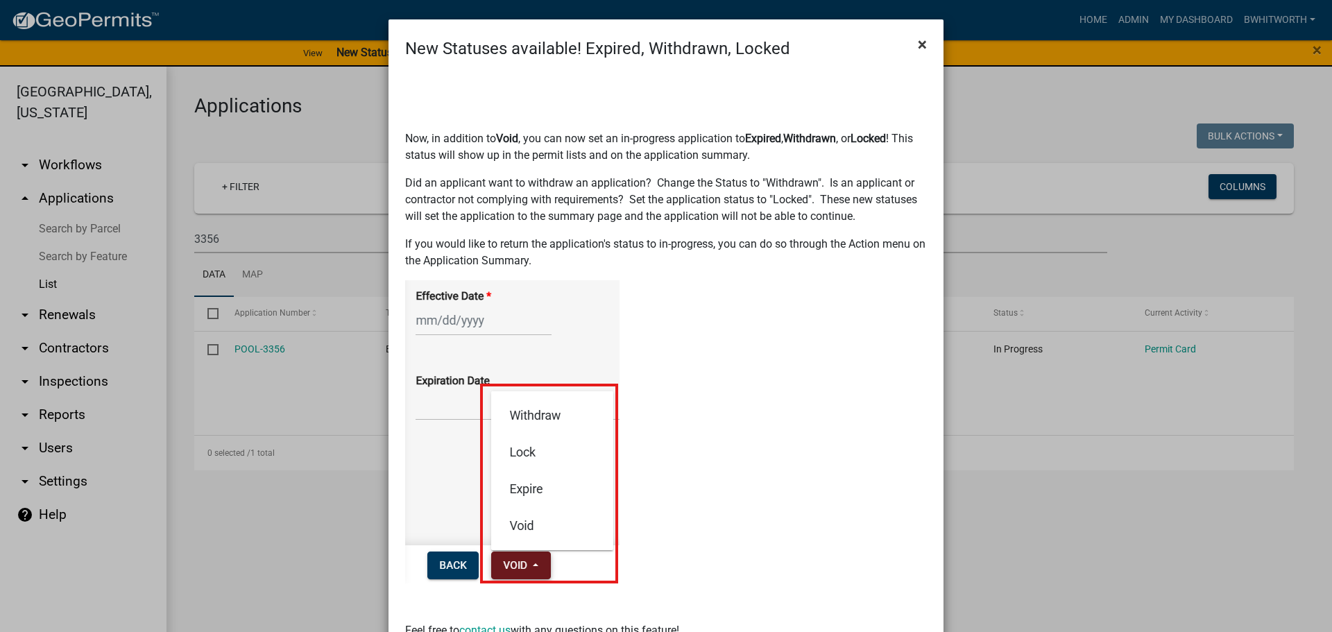
click at [918, 38] on span "×" at bounding box center [922, 44] width 9 height 19
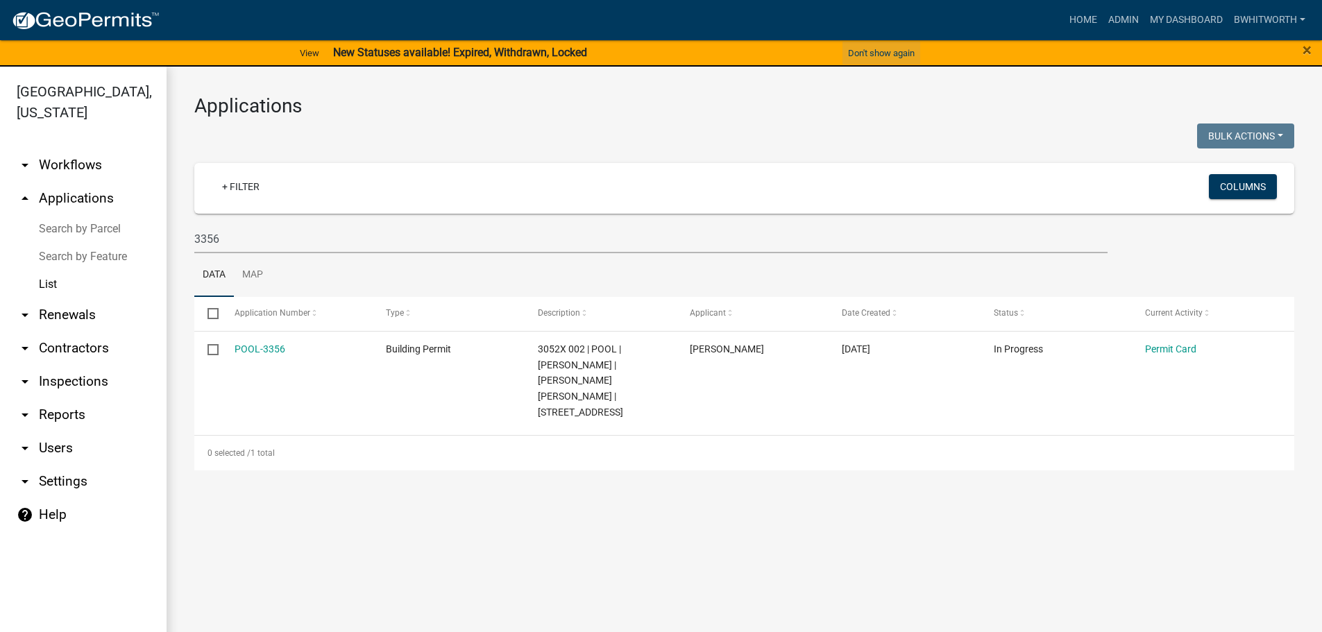
click at [896, 48] on button "Don't show again" at bounding box center [881, 53] width 78 height 23
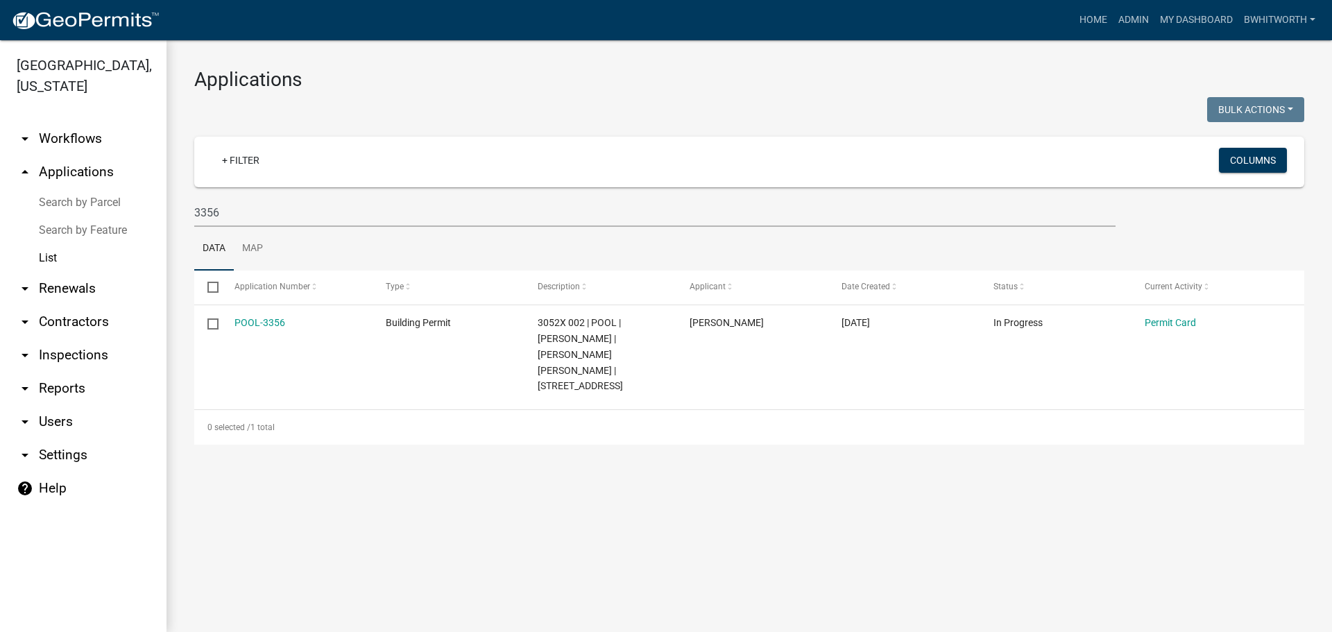
click at [574, 506] on main "Applications Bulk Actions Void Expire Lock Withdraw + Filter Columns 3356 Data …" at bounding box center [750, 336] width 1166 height 592
drag, startPoint x: 272, startPoint y: 205, endPoint x: 87, endPoint y: 221, distance: 185.9
click at [116, 223] on div "[GEOGRAPHIC_DATA], [US_STATE] arrow_drop_down Workflows List arrow_drop_up Appl…" at bounding box center [666, 336] width 1332 height 592
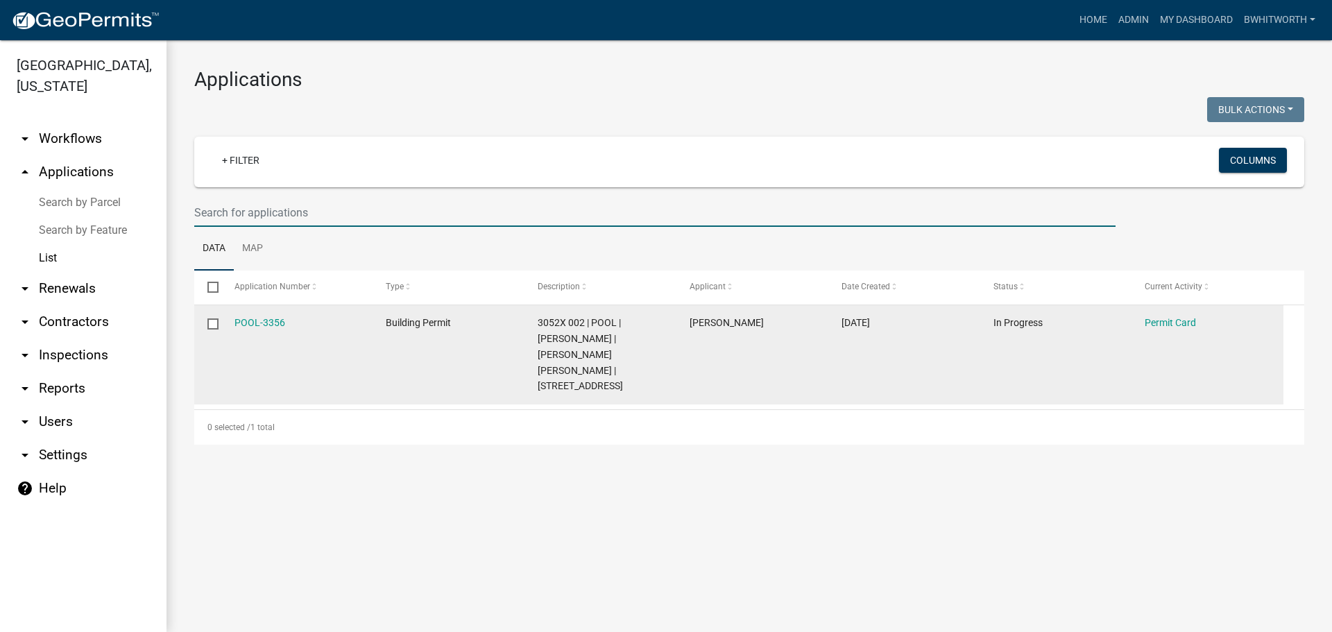
select select "3: 100"
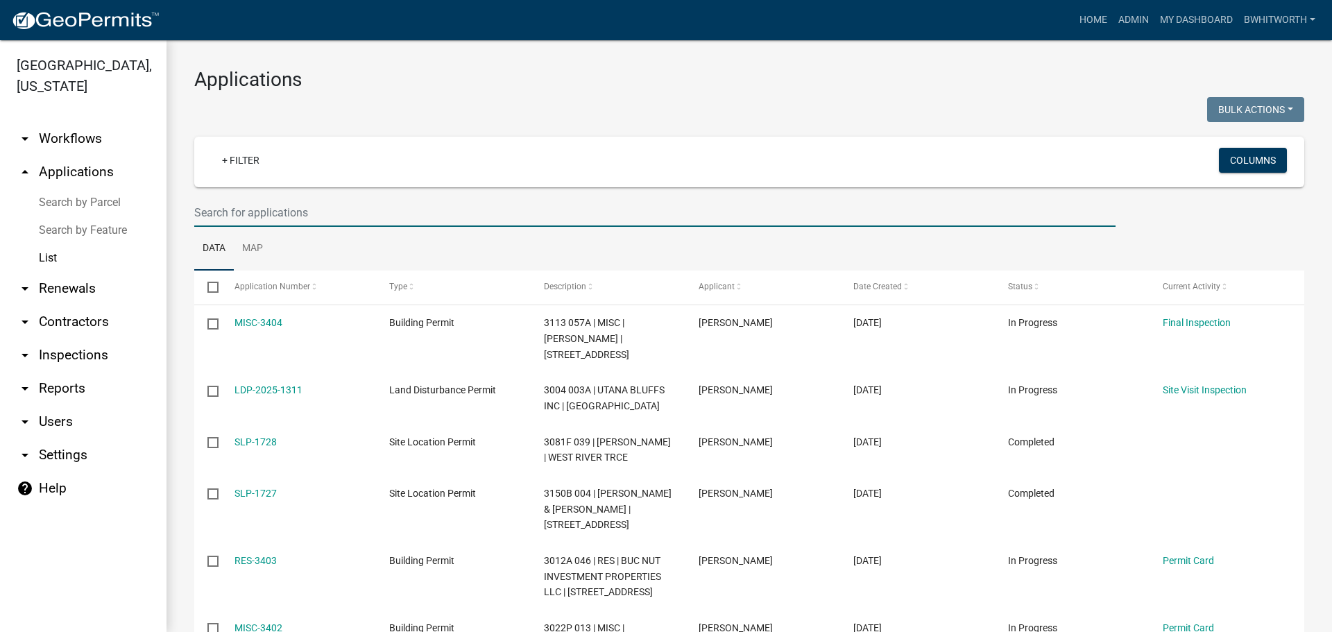
click at [447, 207] on input "text" at bounding box center [654, 212] width 921 height 28
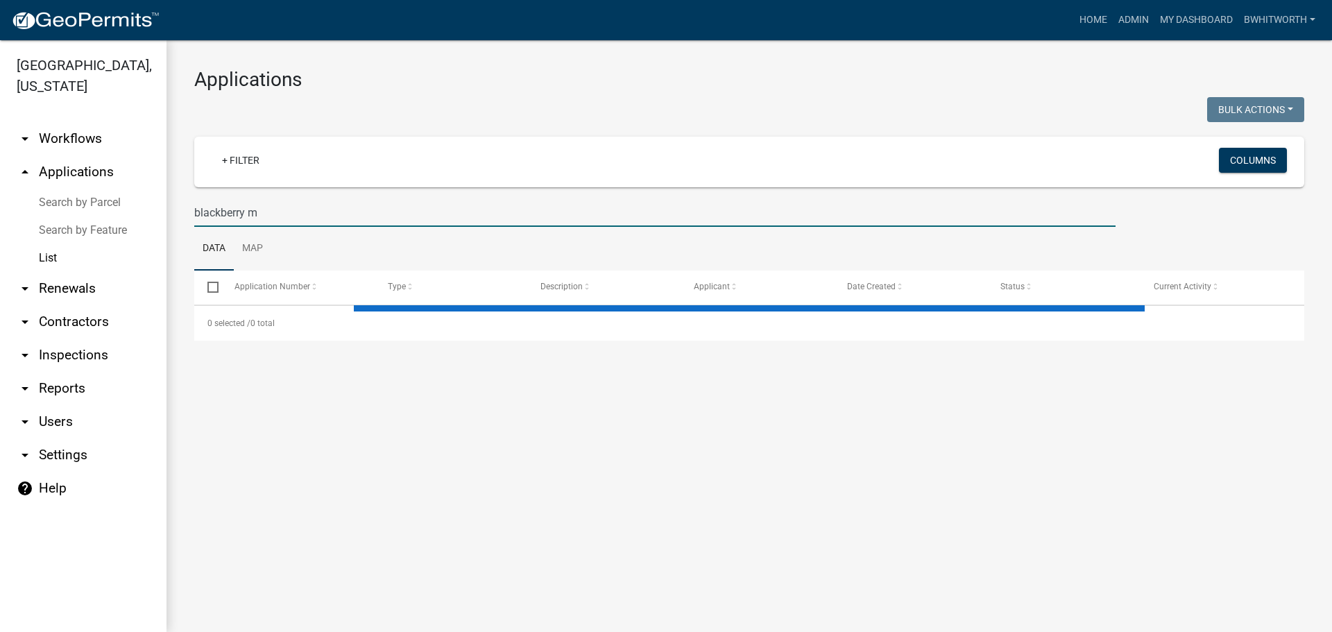
type input "blackberry"
select select "3: 100"
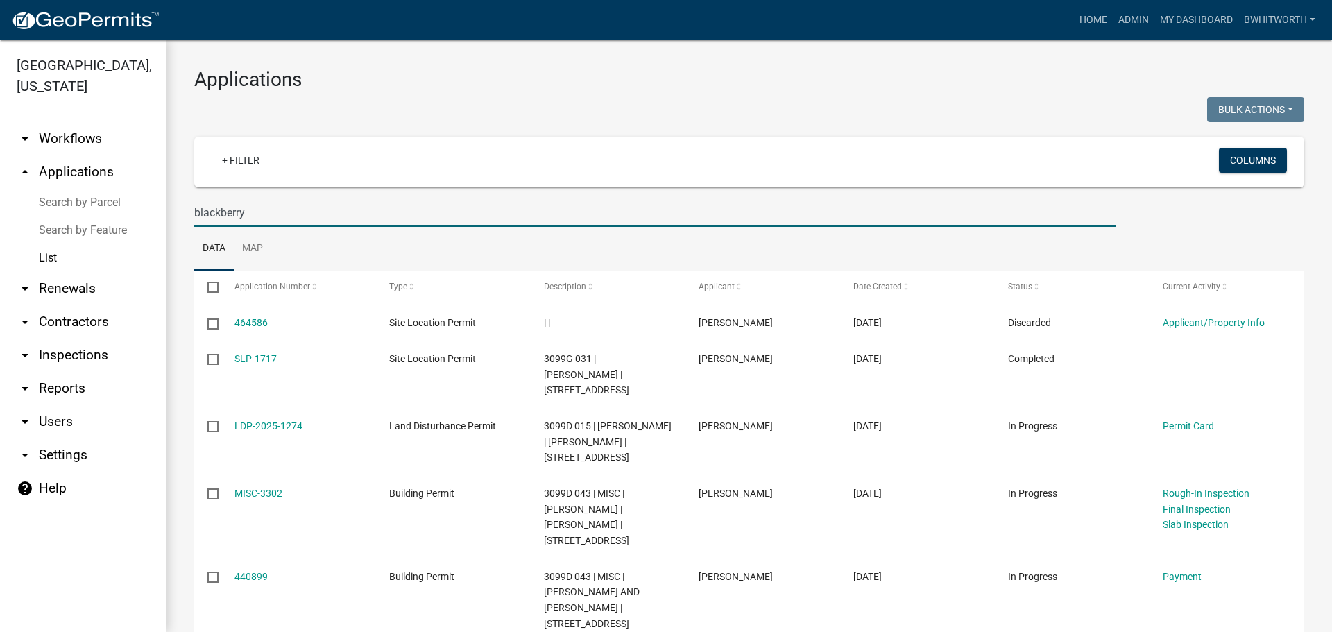
type input "blackberry"
